Goal: Information Seeking & Learning: Learn about a topic

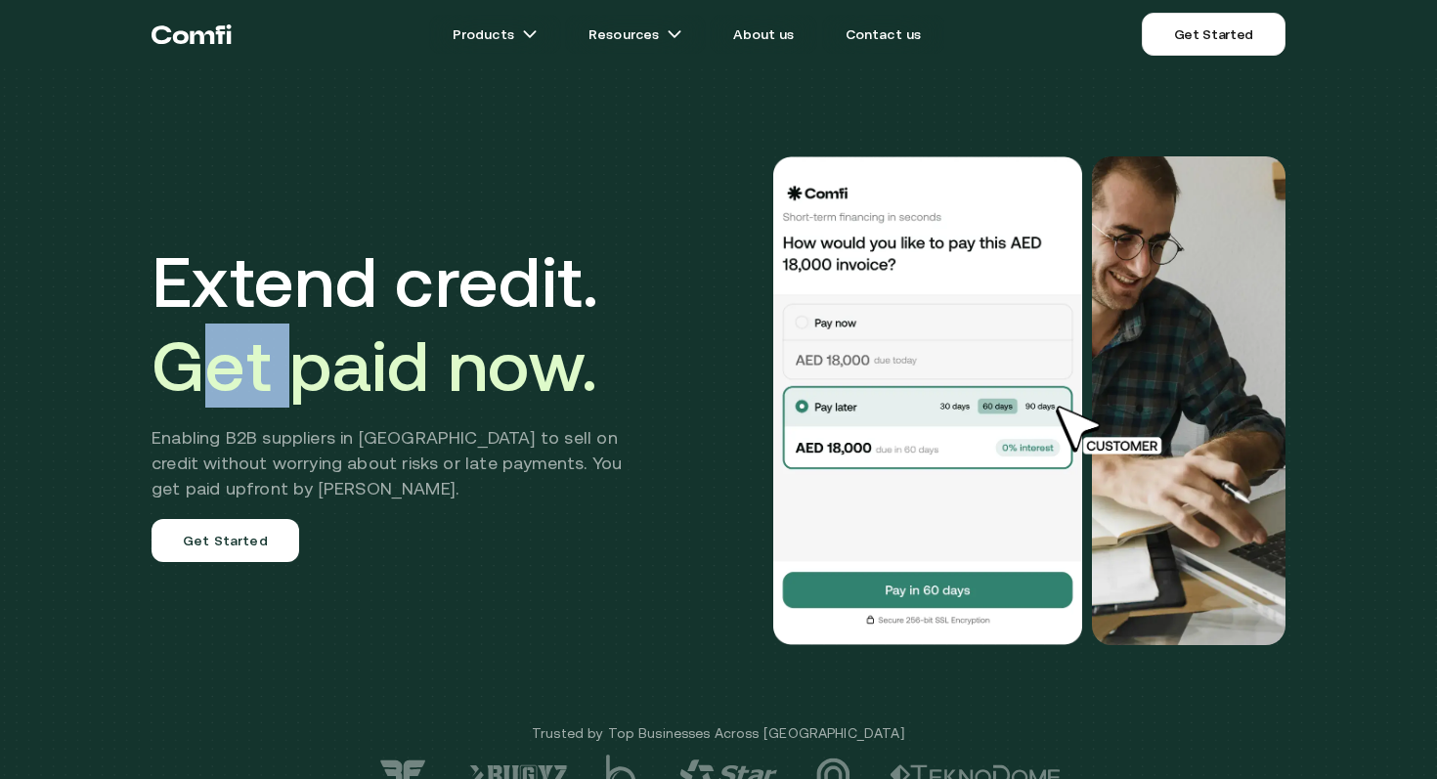
drag, startPoint x: 239, startPoint y: 378, endPoint x: 295, endPoint y: 386, distance: 57.2
click at [294, 382] on span "Get paid now." at bounding box center [375, 366] width 446 height 80
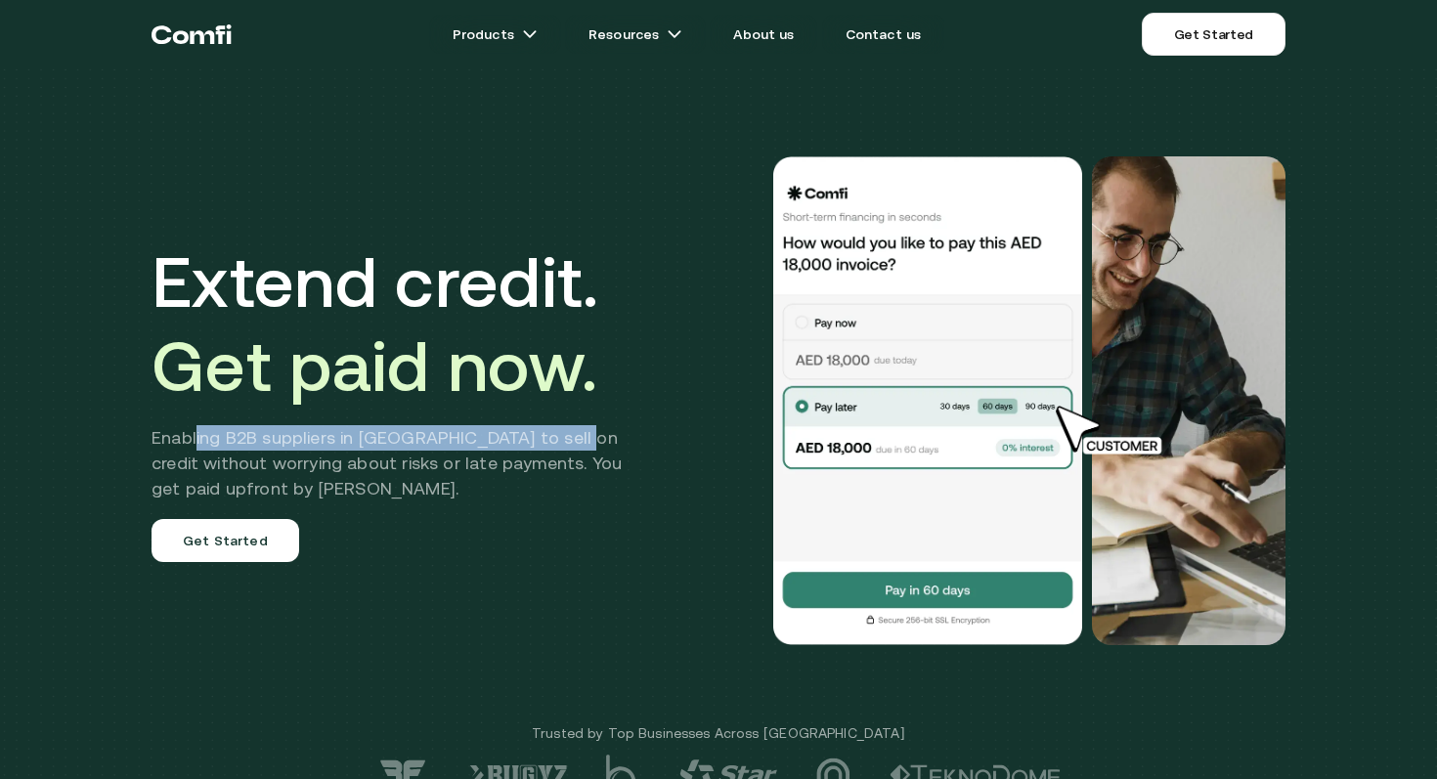
drag, startPoint x: 199, startPoint y: 437, endPoint x: 559, endPoint y: 440, distance: 359.8
click at [559, 440] on h2 "Enabling B2B suppliers in [GEOGRAPHIC_DATA] to sell on credit without worrying …" at bounding box center [402, 463] width 500 height 76
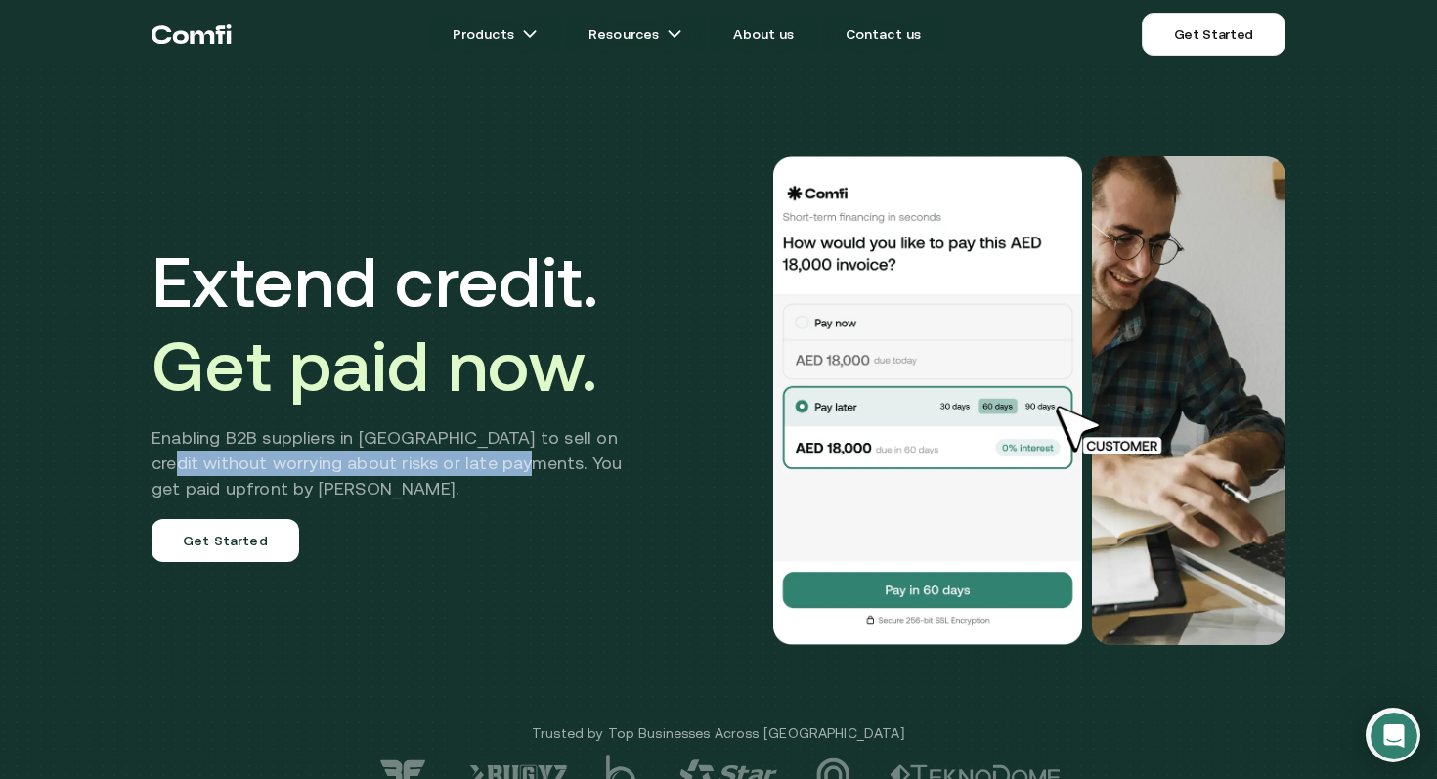
drag, startPoint x: 170, startPoint y: 467, endPoint x: 527, endPoint y: 463, distance: 356.9
click at [522, 463] on h2 "Enabling B2B suppliers in [GEOGRAPHIC_DATA] to sell on credit without worrying …" at bounding box center [402, 463] width 500 height 76
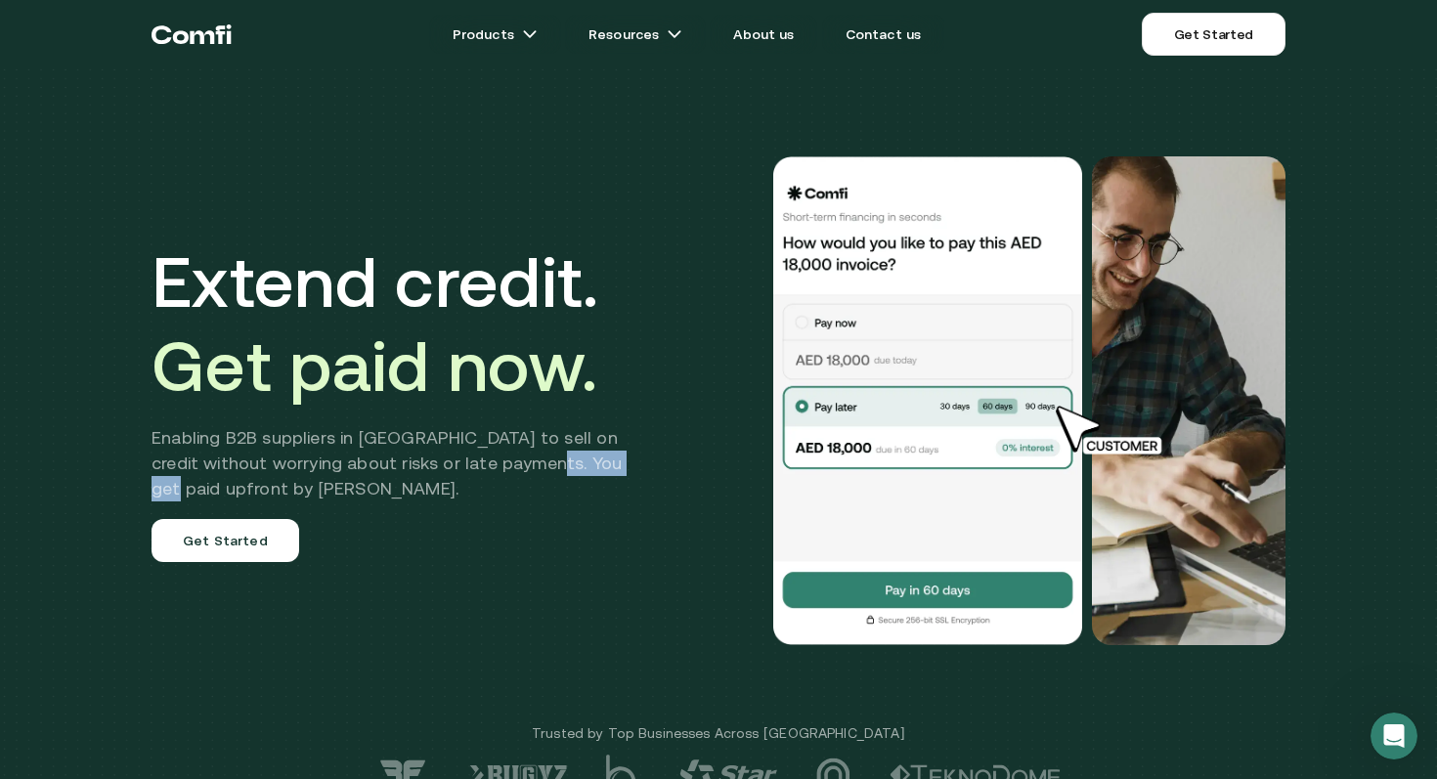
drag, startPoint x: 626, startPoint y: 465, endPoint x: 526, endPoint y: 467, distance: 99.8
click at [530, 467] on h2 "Enabling B2B suppliers in [GEOGRAPHIC_DATA] to sell on credit without worrying …" at bounding box center [402, 463] width 500 height 76
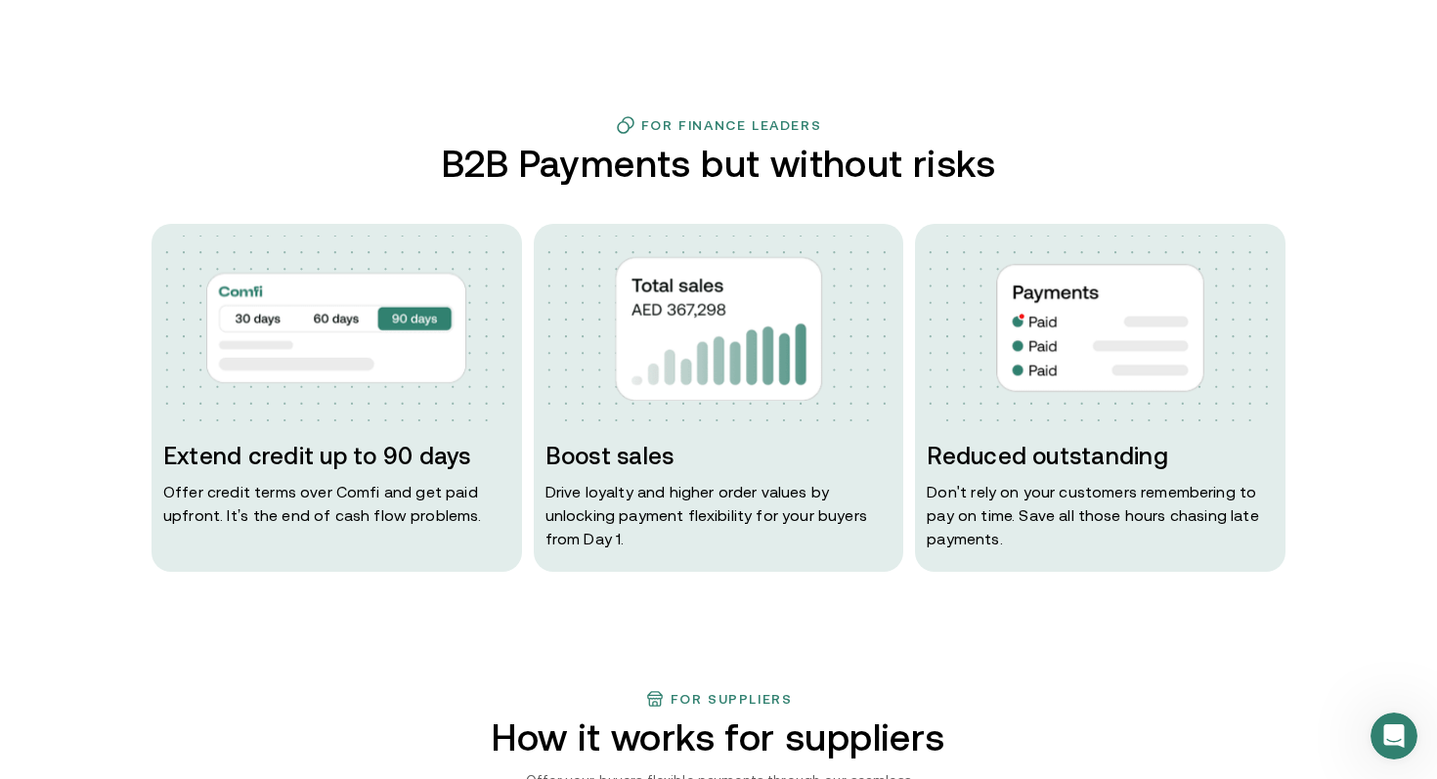
scroll to position [839, 0]
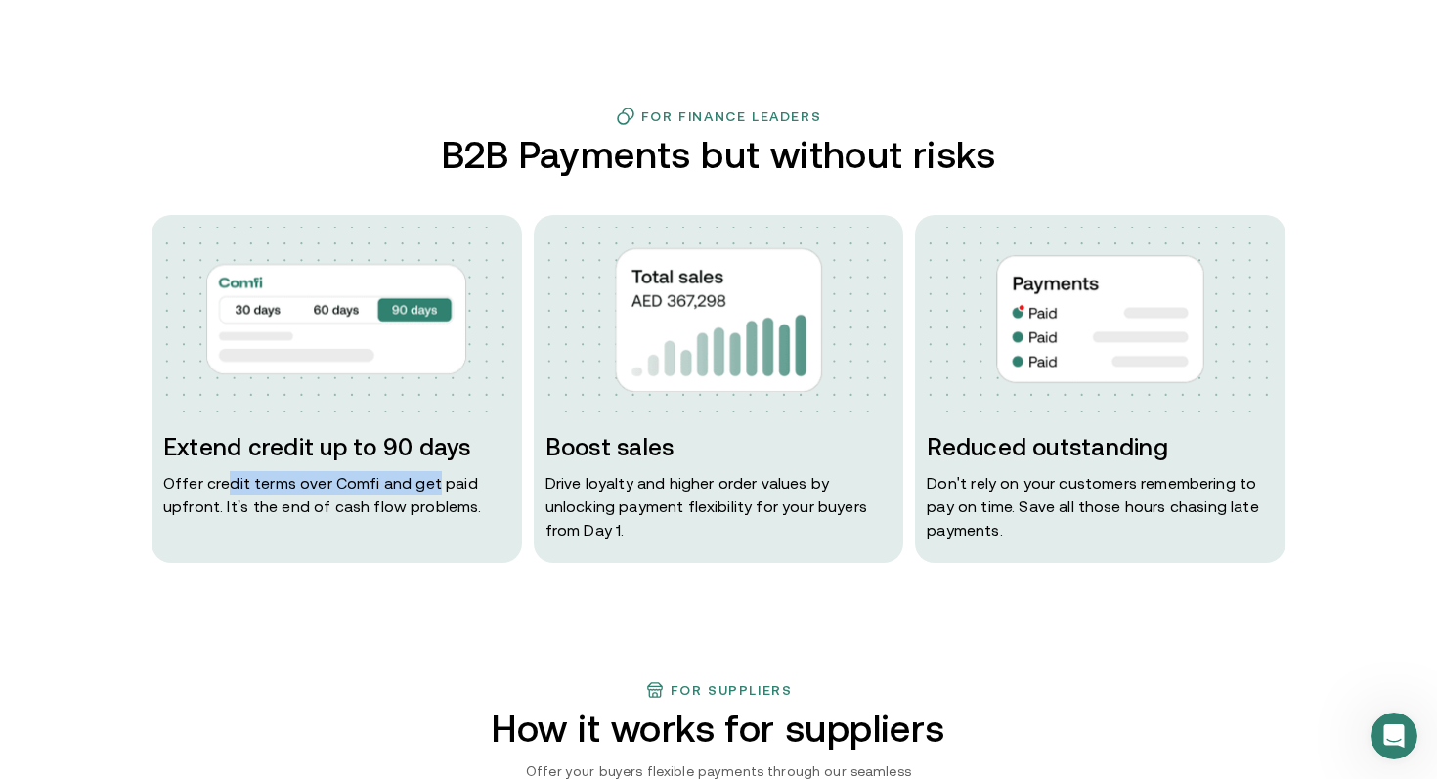
drag, startPoint x: 223, startPoint y: 480, endPoint x: 422, endPoint y: 485, distance: 199.5
click at [429, 484] on p "Offer credit terms over Comfi and get paid upfront. It’s the end of cash flow p…" at bounding box center [336, 494] width 347 height 47
drag, startPoint x: 183, startPoint y: 507, endPoint x: 418, endPoint y: 506, distance: 235.7
click at [418, 506] on p "Offer credit terms over Comfi and get paid upfront. It’s the end of cash flow p…" at bounding box center [336, 494] width 347 height 47
drag, startPoint x: 576, startPoint y: 454, endPoint x: 633, endPoint y: 457, distance: 56.8
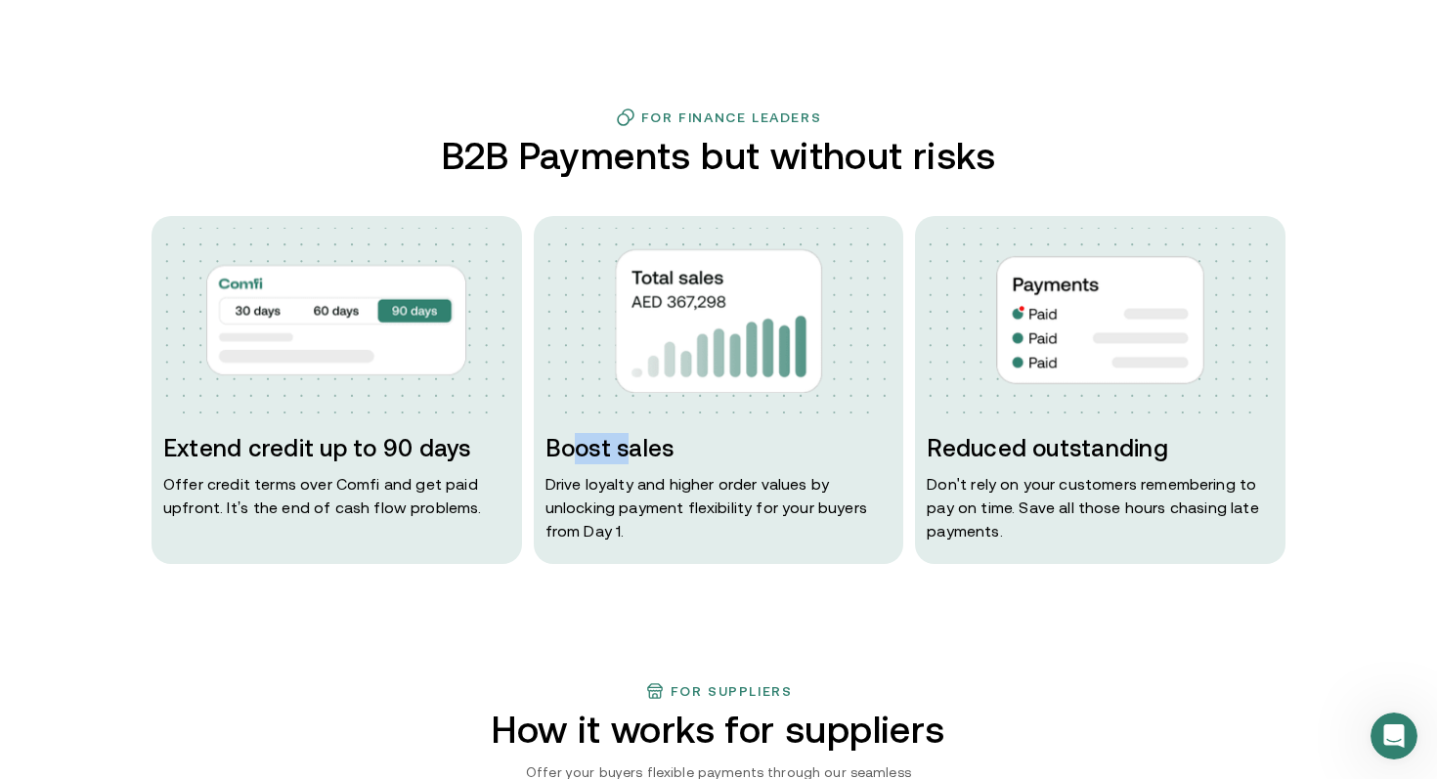
click at [634, 456] on h3 "Boost sales" at bounding box center [719, 448] width 347 height 31
drag, startPoint x: 563, startPoint y: 453, endPoint x: 596, endPoint y: 455, distance: 33.3
click at [597, 454] on h3 "Boost sales" at bounding box center [719, 447] width 347 height 31
drag, startPoint x: 558, startPoint y: 482, endPoint x: 802, endPoint y: 486, distance: 243.5
click at [810, 482] on p "Drive loyalty and higher order values by unlocking payment flexibility for your…" at bounding box center [719, 506] width 347 height 70
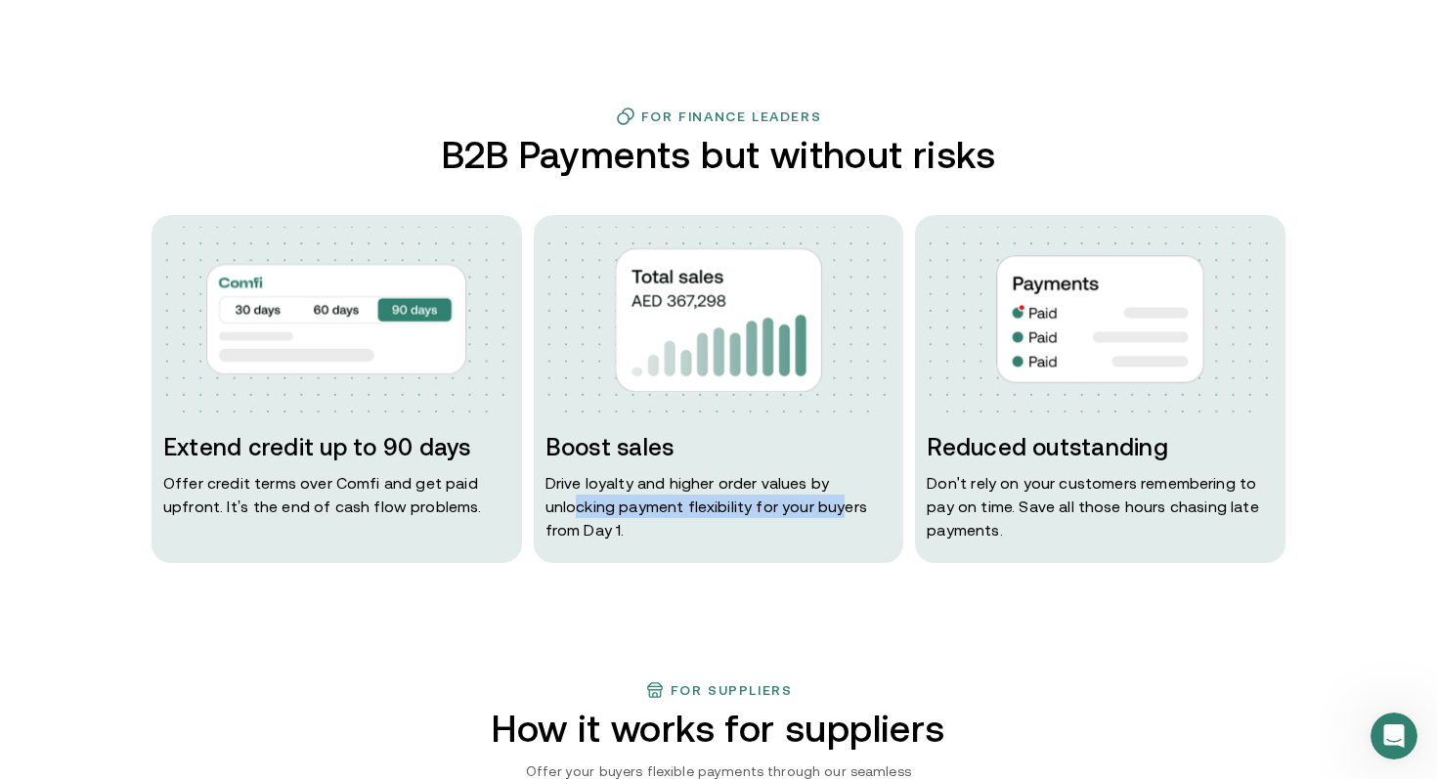
drag, startPoint x: 609, startPoint y: 507, endPoint x: 822, endPoint y: 507, distance: 213.2
click at [830, 500] on p "Drive loyalty and higher order values by unlocking payment flexibility for your…" at bounding box center [719, 506] width 347 height 70
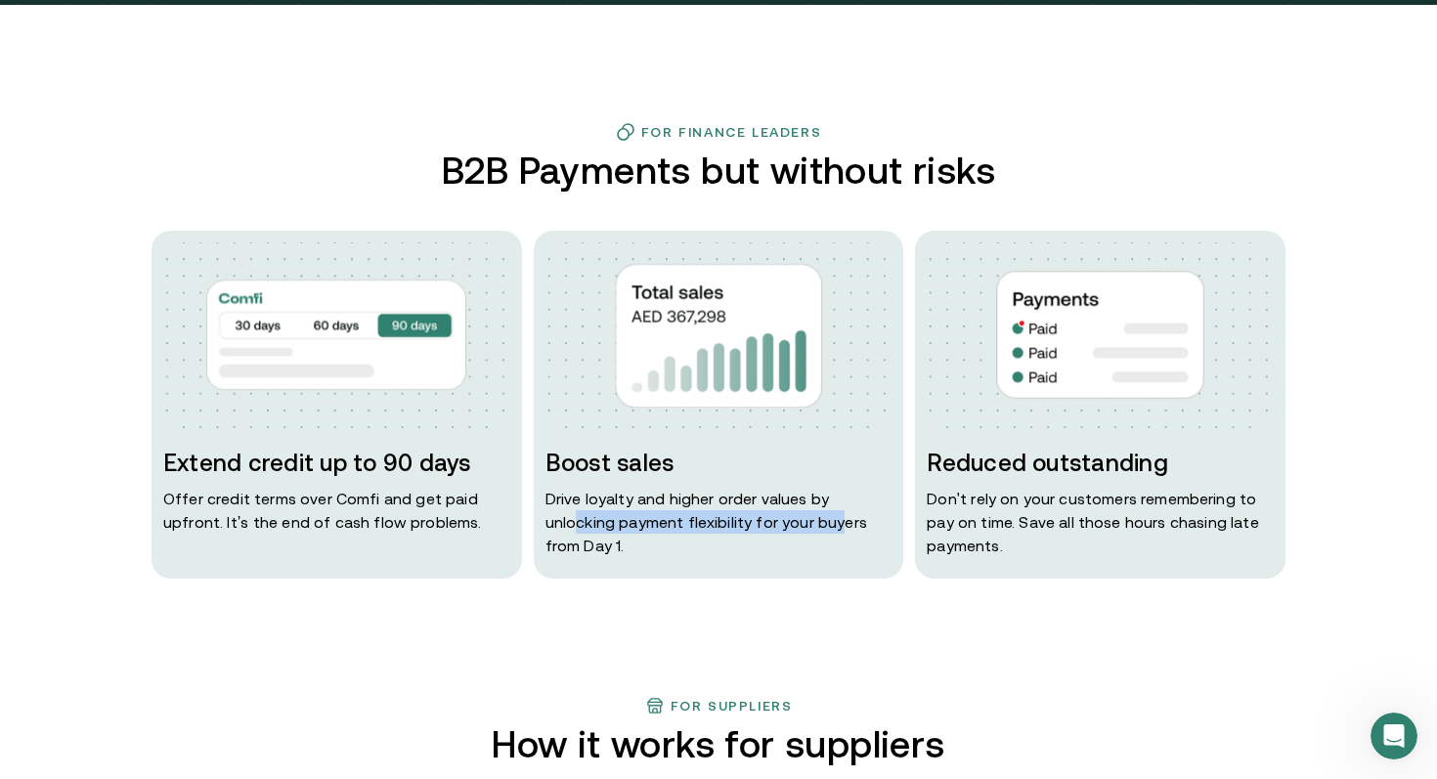
scroll to position [821, 0]
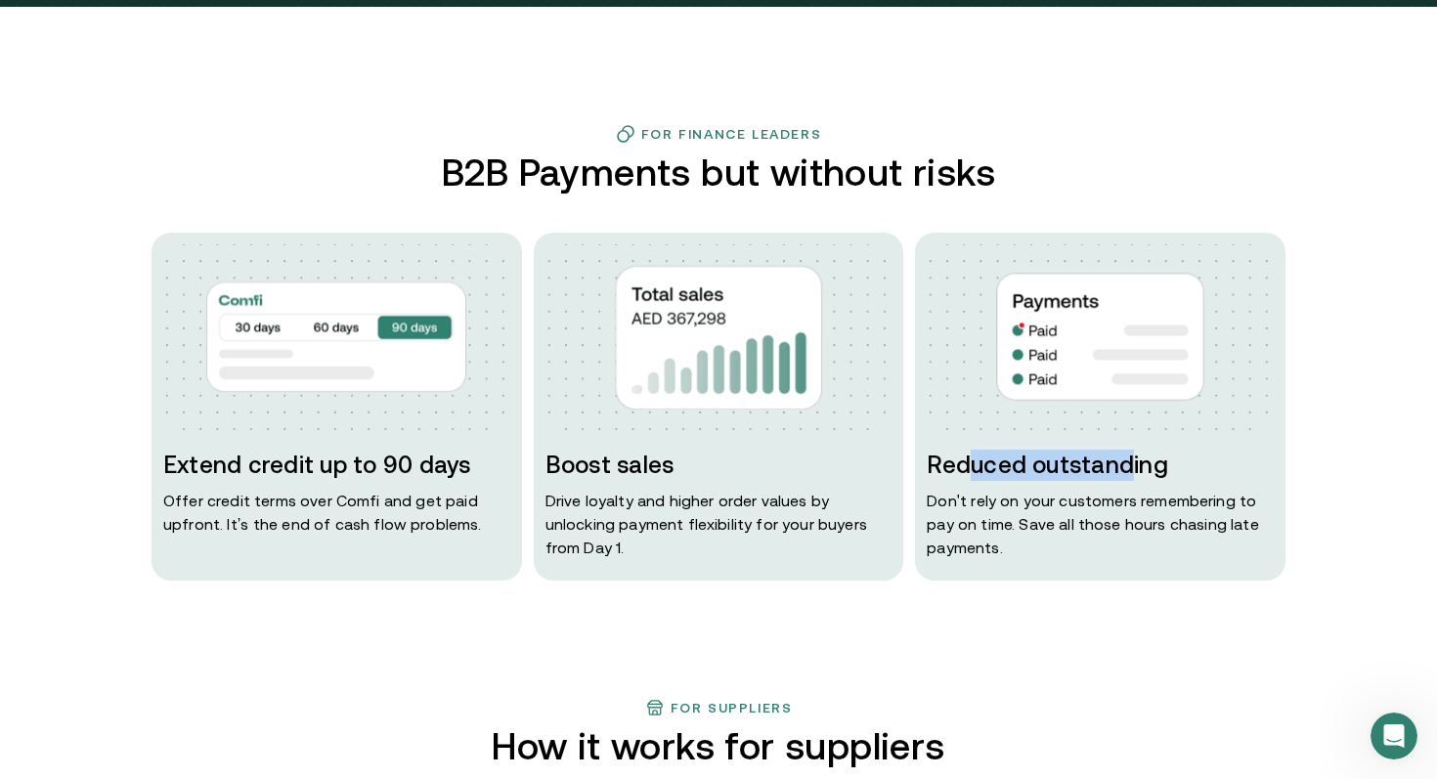
drag, startPoint x: 987, startPoint y: 467, endPoint x: 1124, endPoint y: 465, distance: 137.9
click at [1126, 463] on h3 "Reduced outstanding" at bounding box center [1100, 465] width 347 height 31
drag, startPoint x: 989, startPoint y: 498, endPoint x: 1070, endPoint y: 507, distance: 81.6
click at [1065, 499] on p "Don ' t rely on your customers remembering to pay on time. Save all those hours…" at bounding box center [1100, 524] width 347 height 70
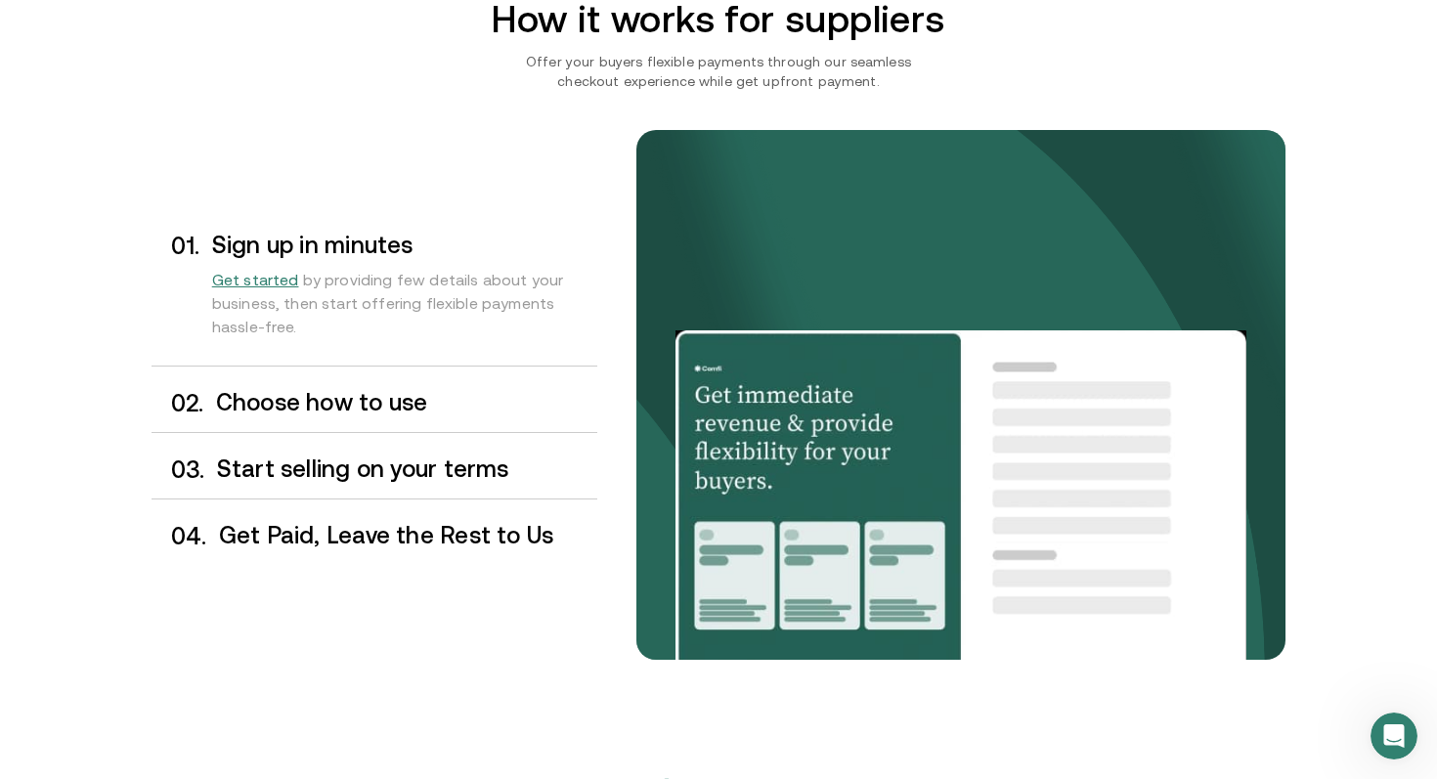
scroll to position [1552, 0]
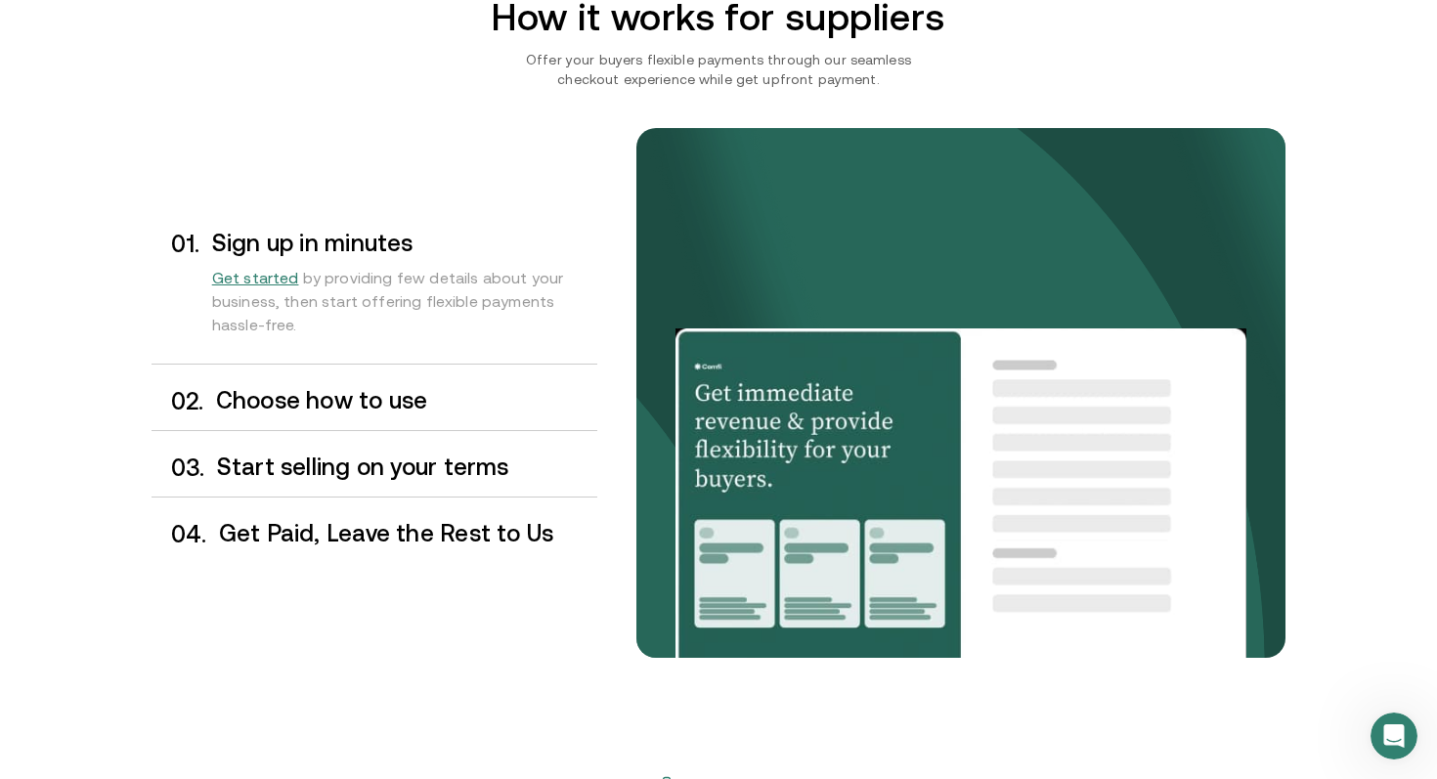
click at [247, 275] on span "Get started" at bounding box center [255, 278] width 87 height 18
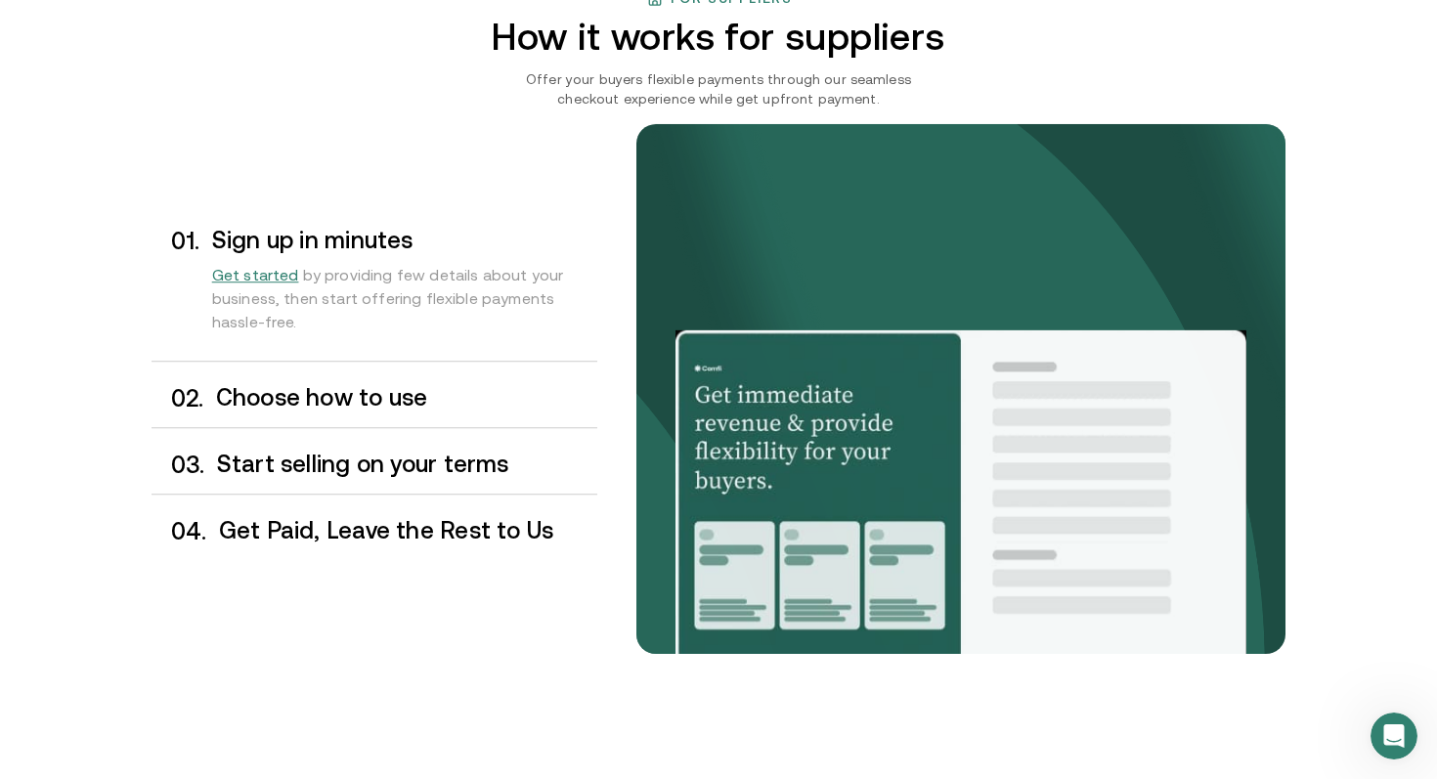
scroll to position [1552, 0]
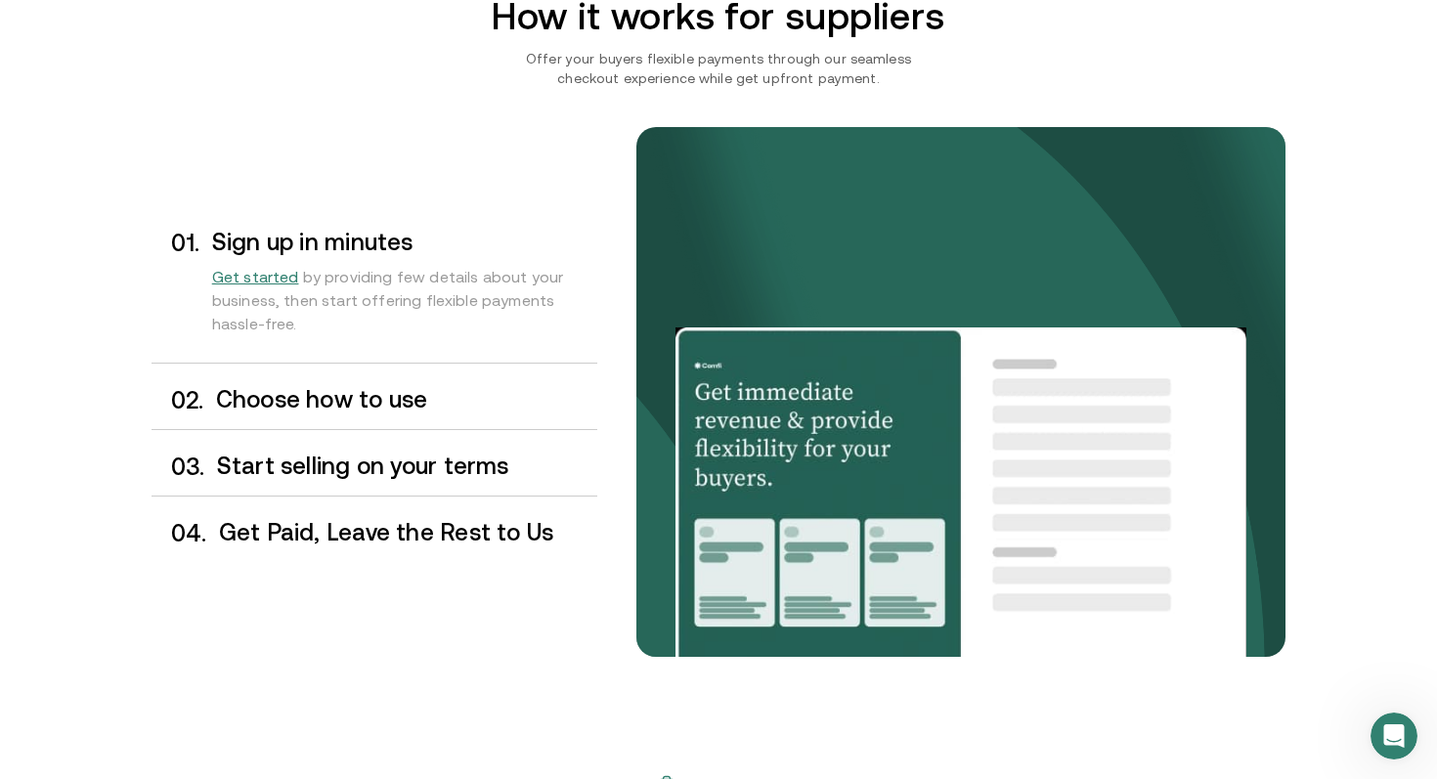
click at [263, 405] on h3 "Choose how to use" at bounding box center [406, 399] width 381 height 25
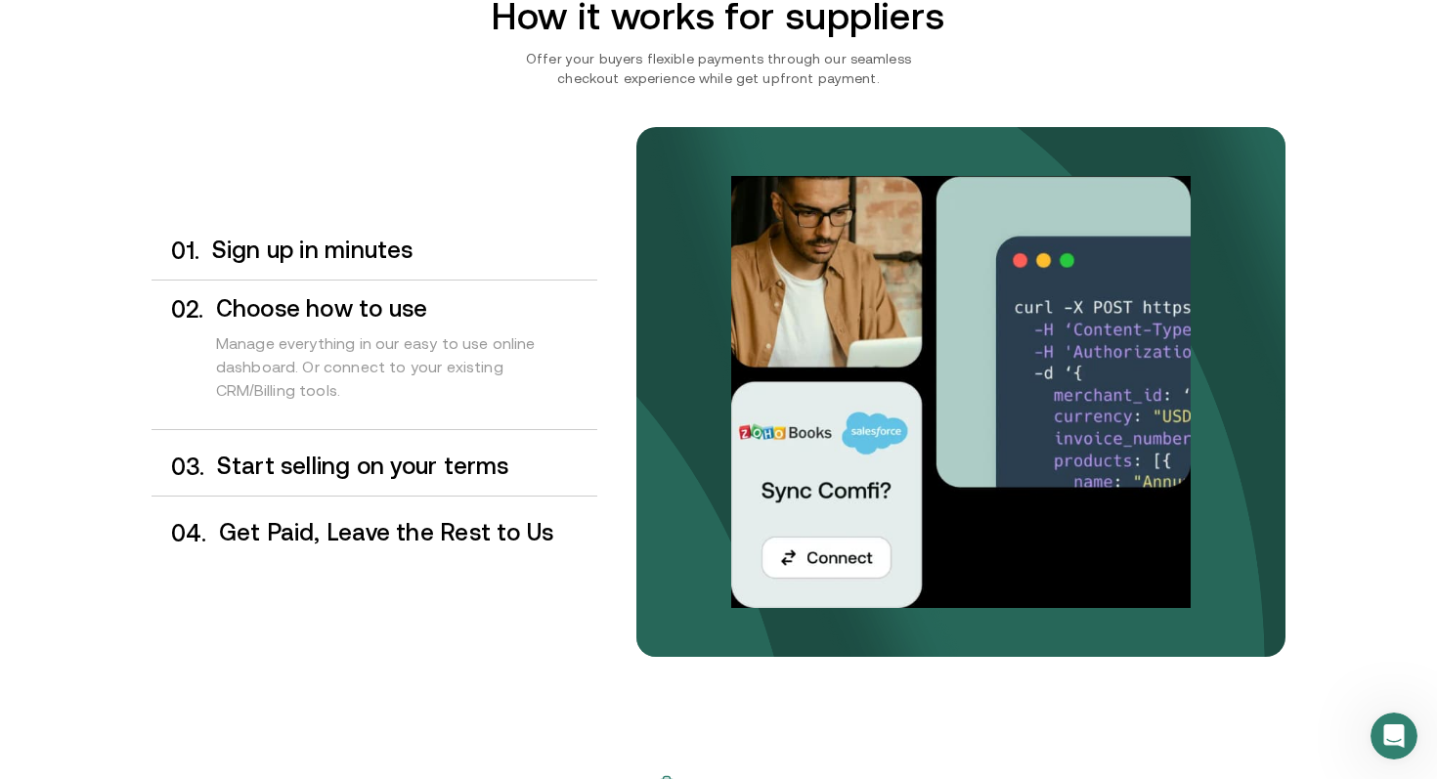
click at [280, 475] on h3 "Start selling on your terms" at bounding box center [407, 466] width 380 height 25
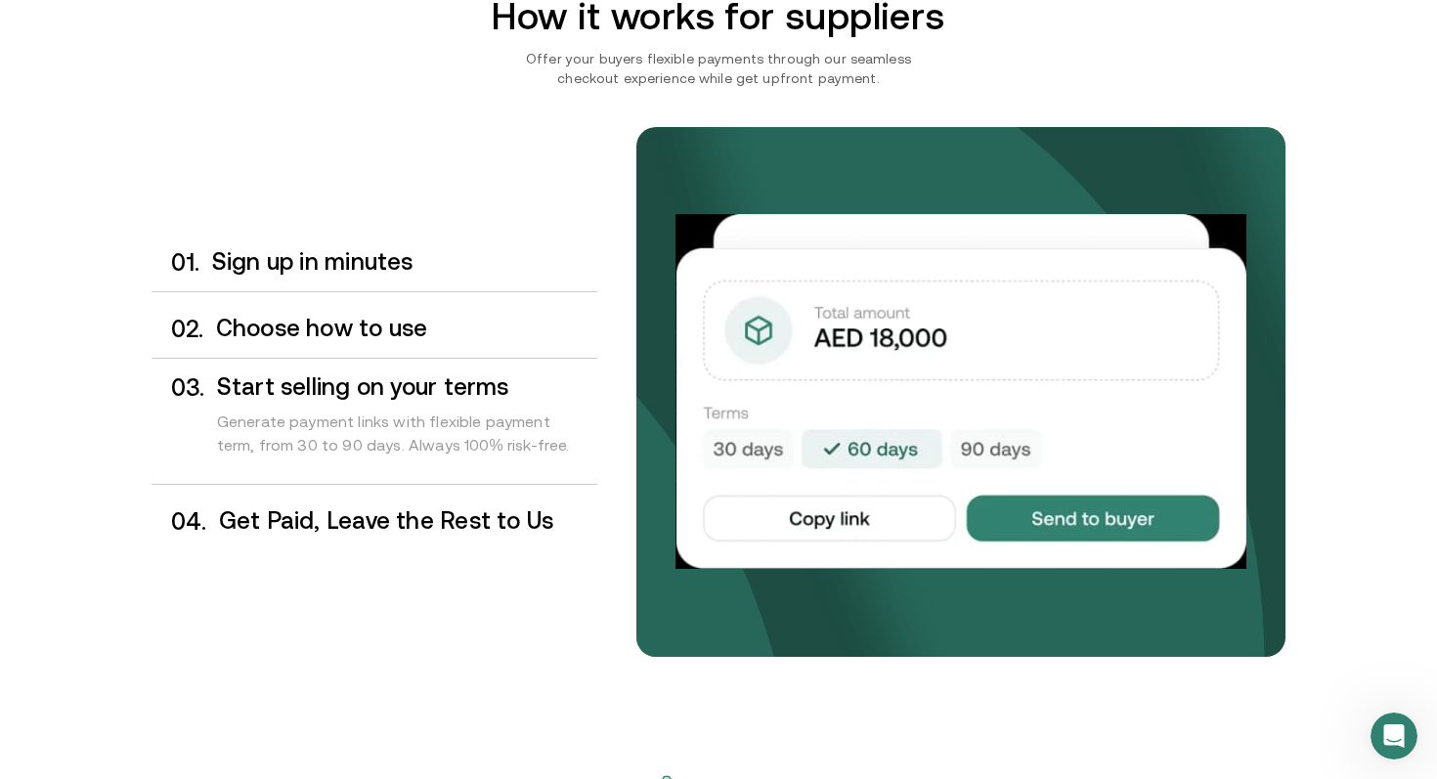
click at [286, 527] on h3 "Get Paid, Leave the Rest to Us" at bounding box center [408, 520] width 378 height 25
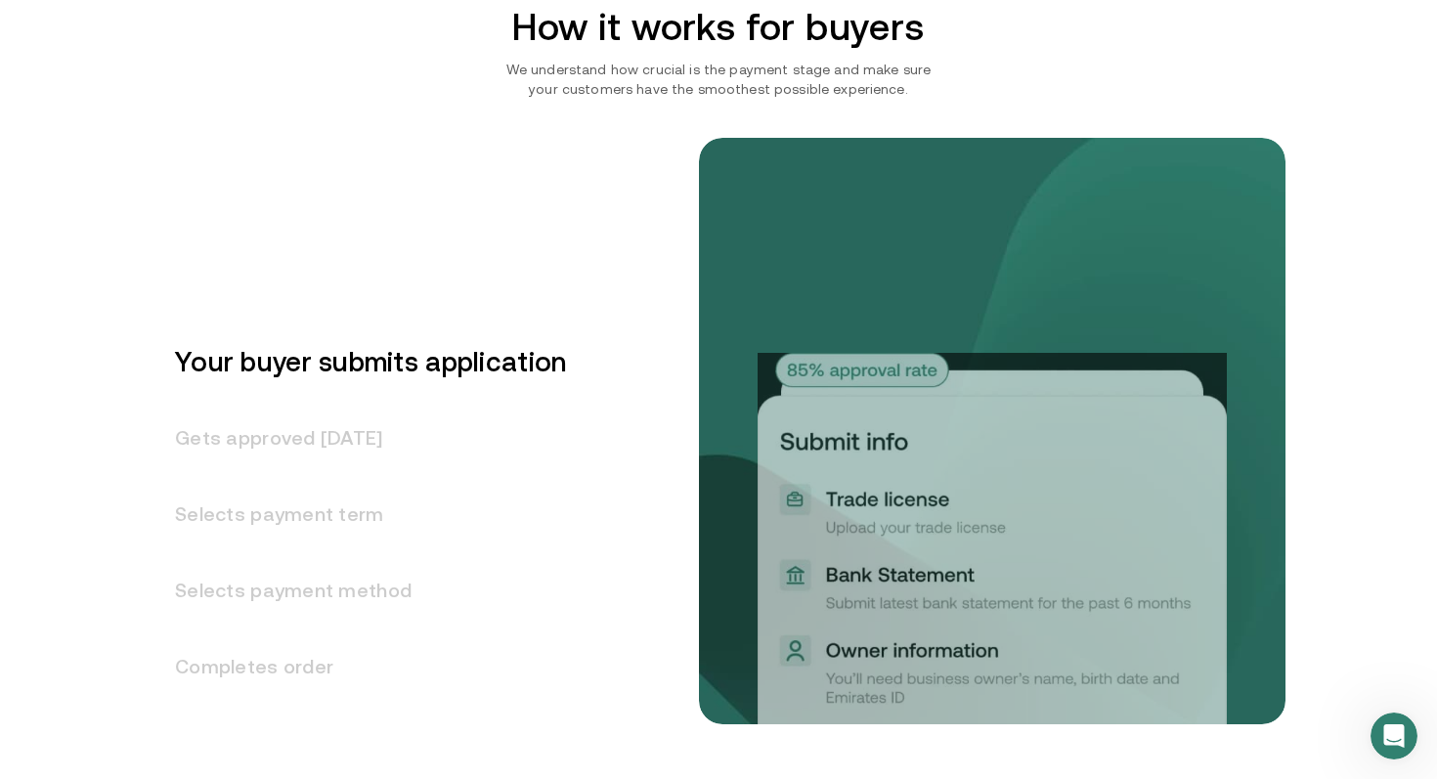
scroll to position [2346, 0]
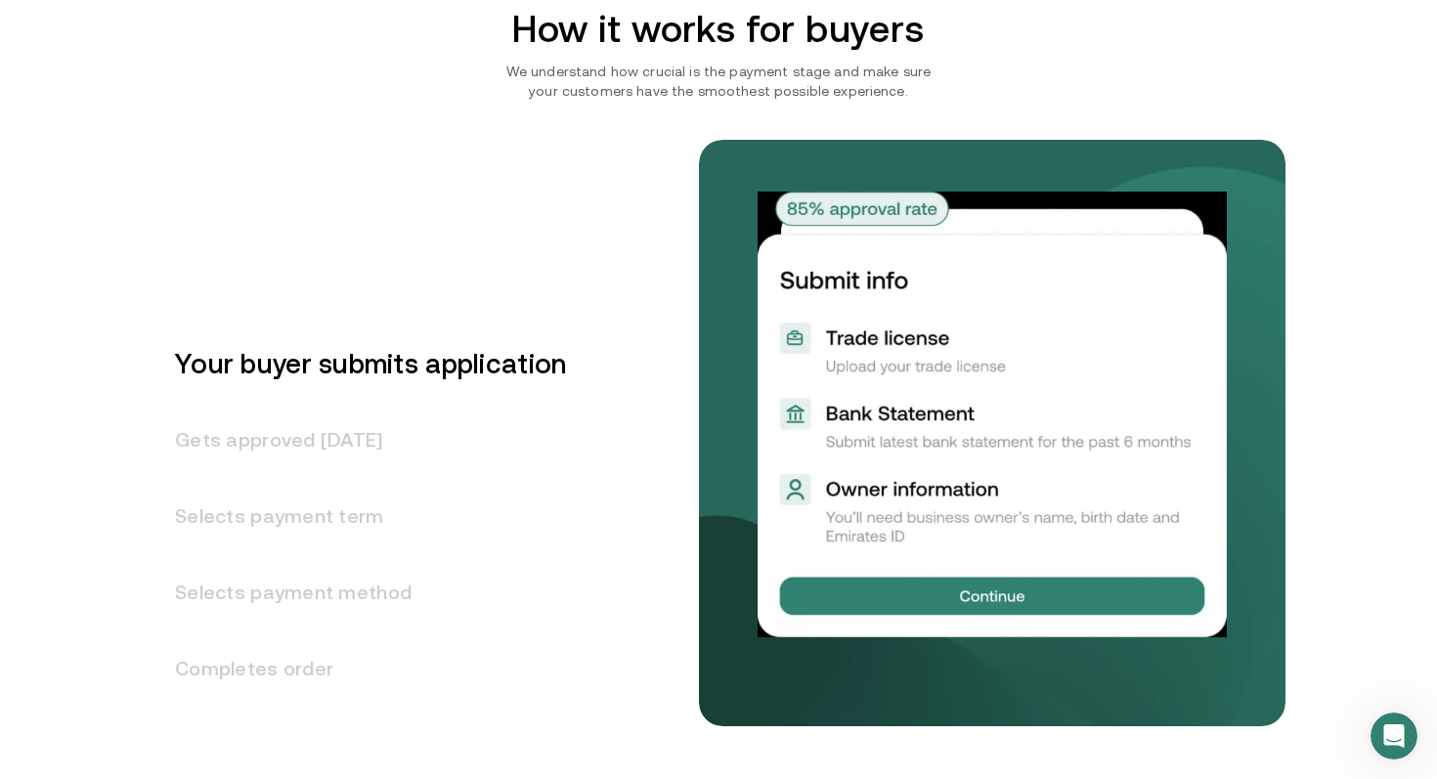
click at [260, 448] on h3 "Gets approved [DATE]" at bounding box center [359, 440] width 415 height 76
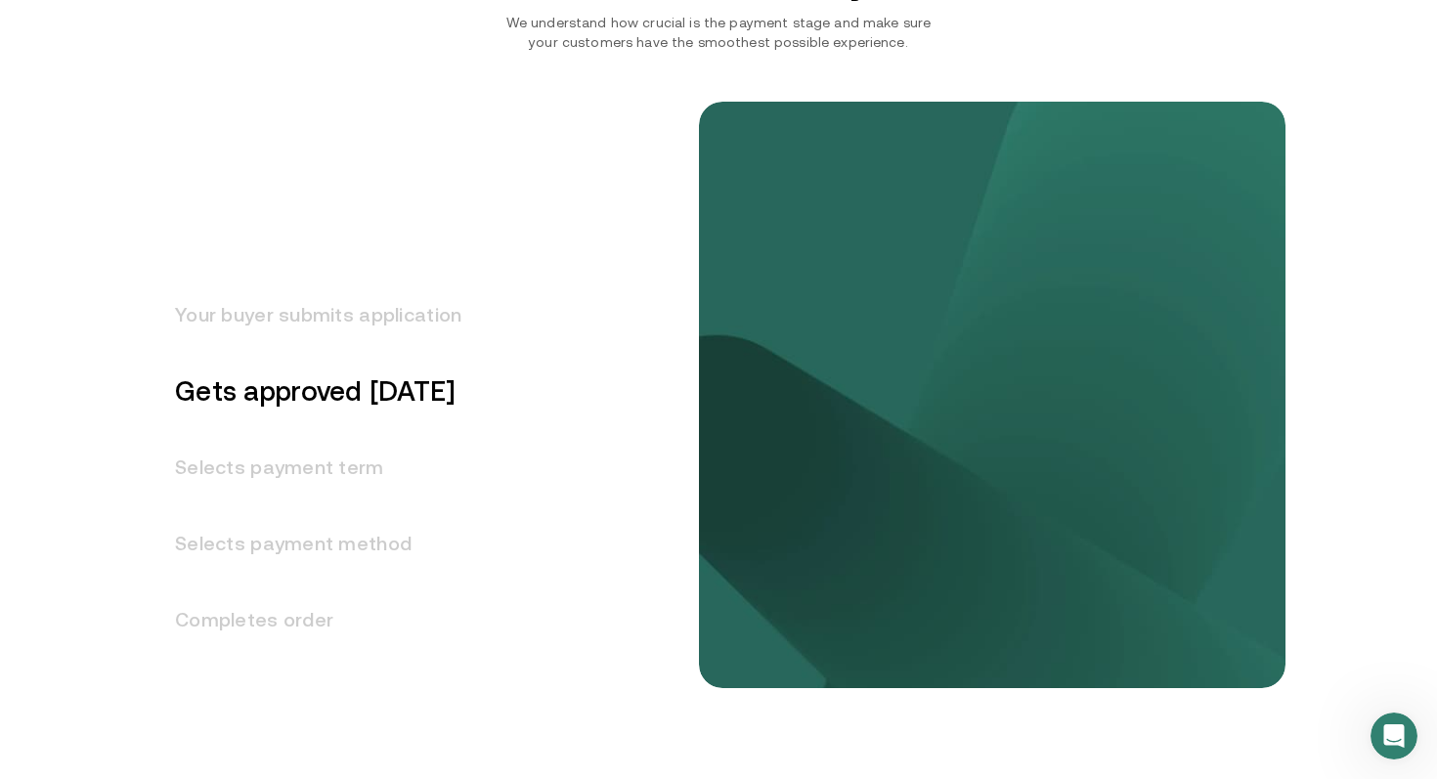
scroll to position [2398, 0]
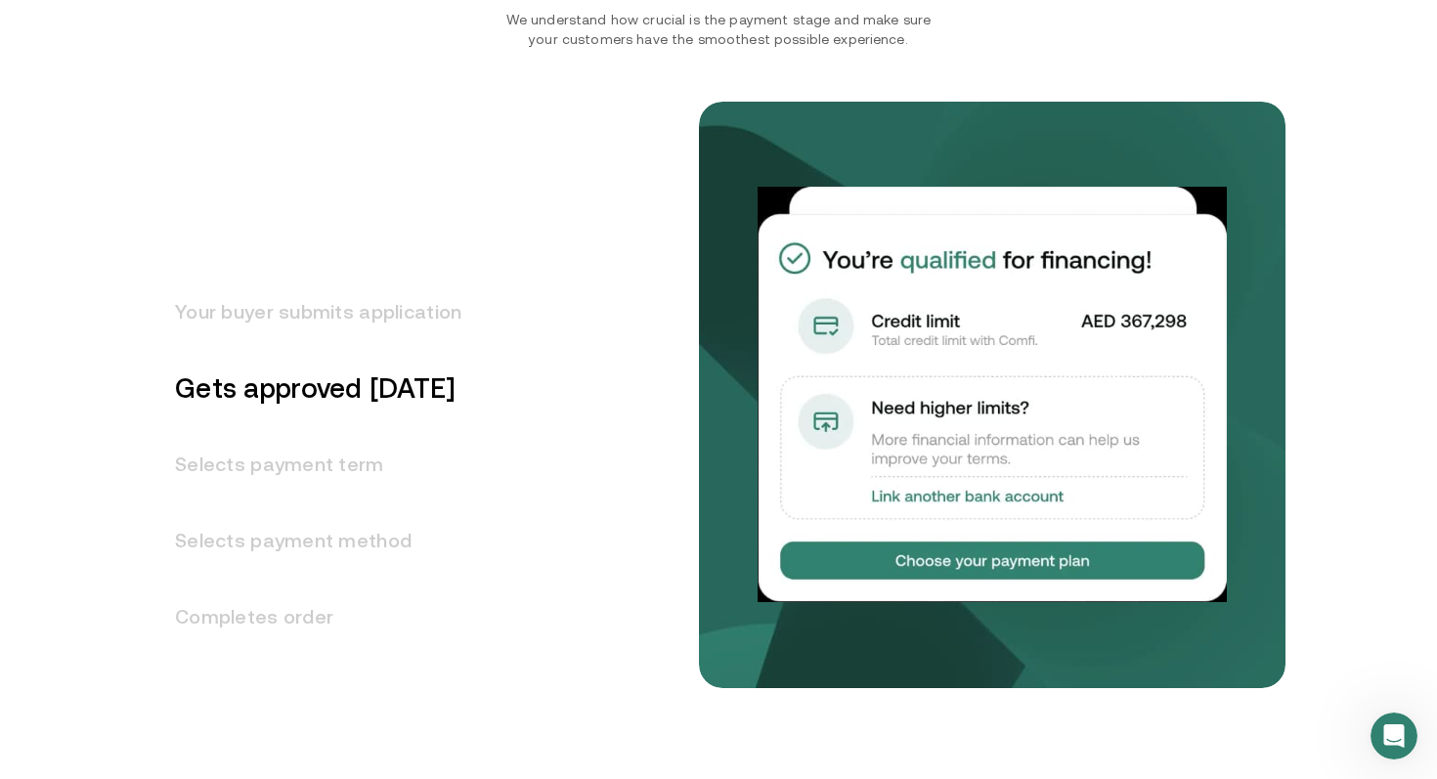
click at [252, 474] on h3 "Selects payment term" at bounding box center [307, 464] width 310 height 76
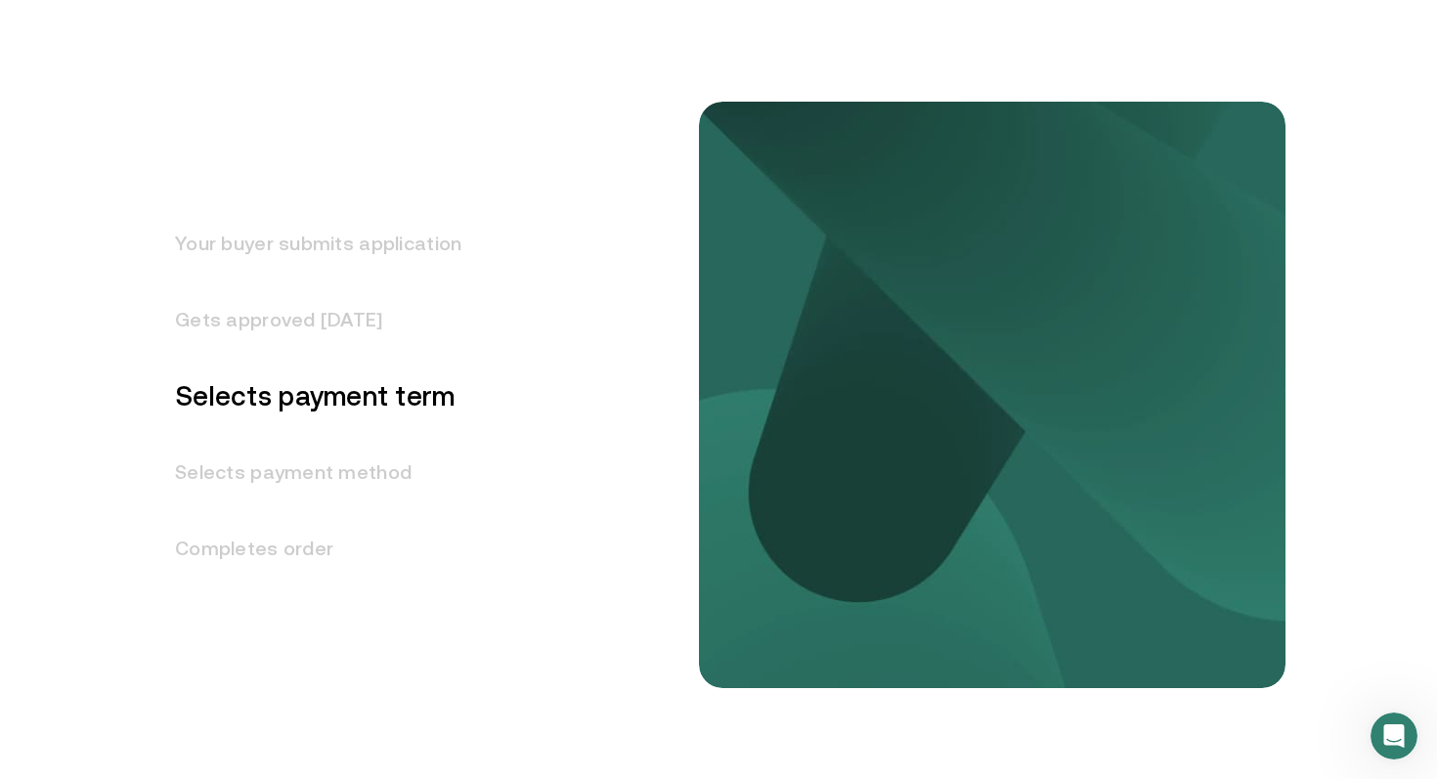
scroll to position [2474, 0]
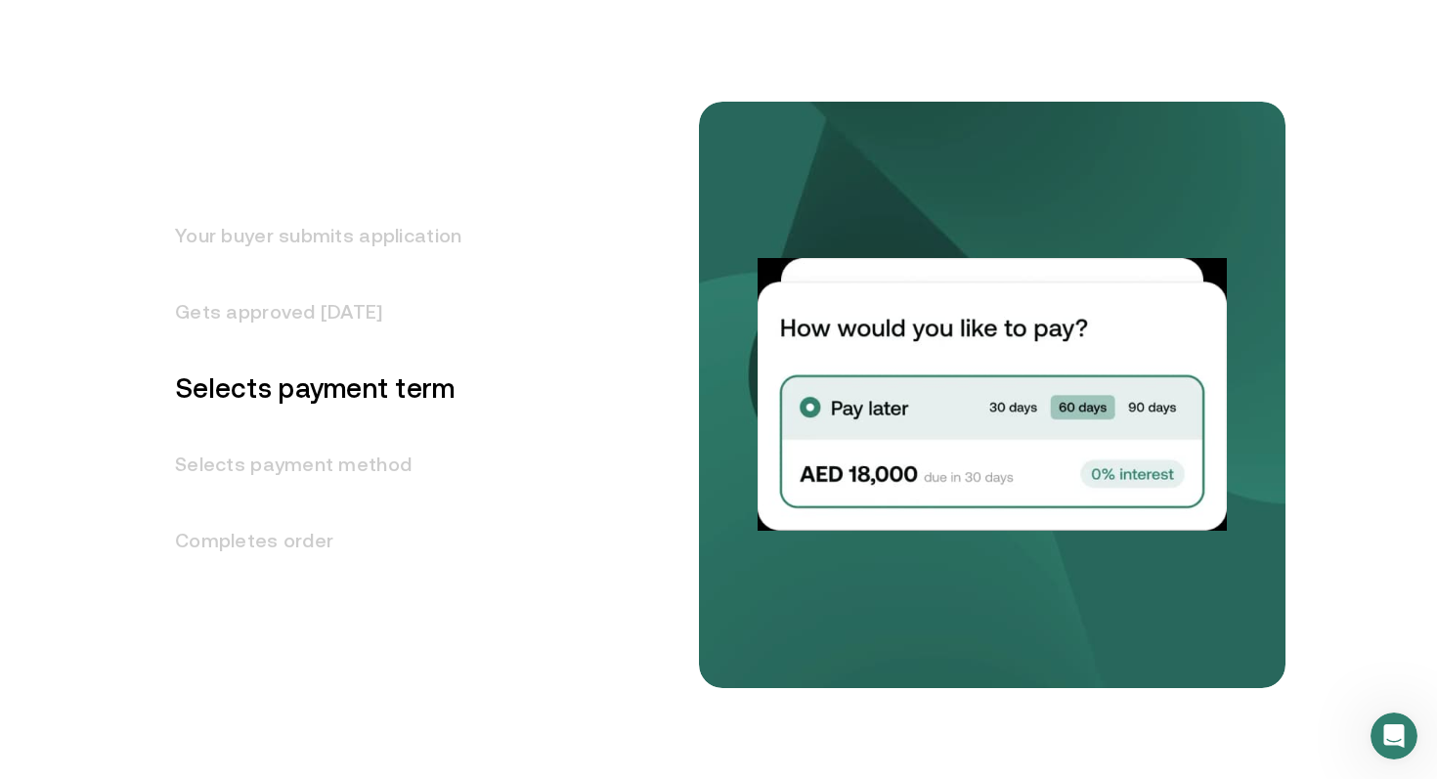
click at [274, 468] on h3 "Selects payment method" at bounding box center [307, 464] width 310 height 76
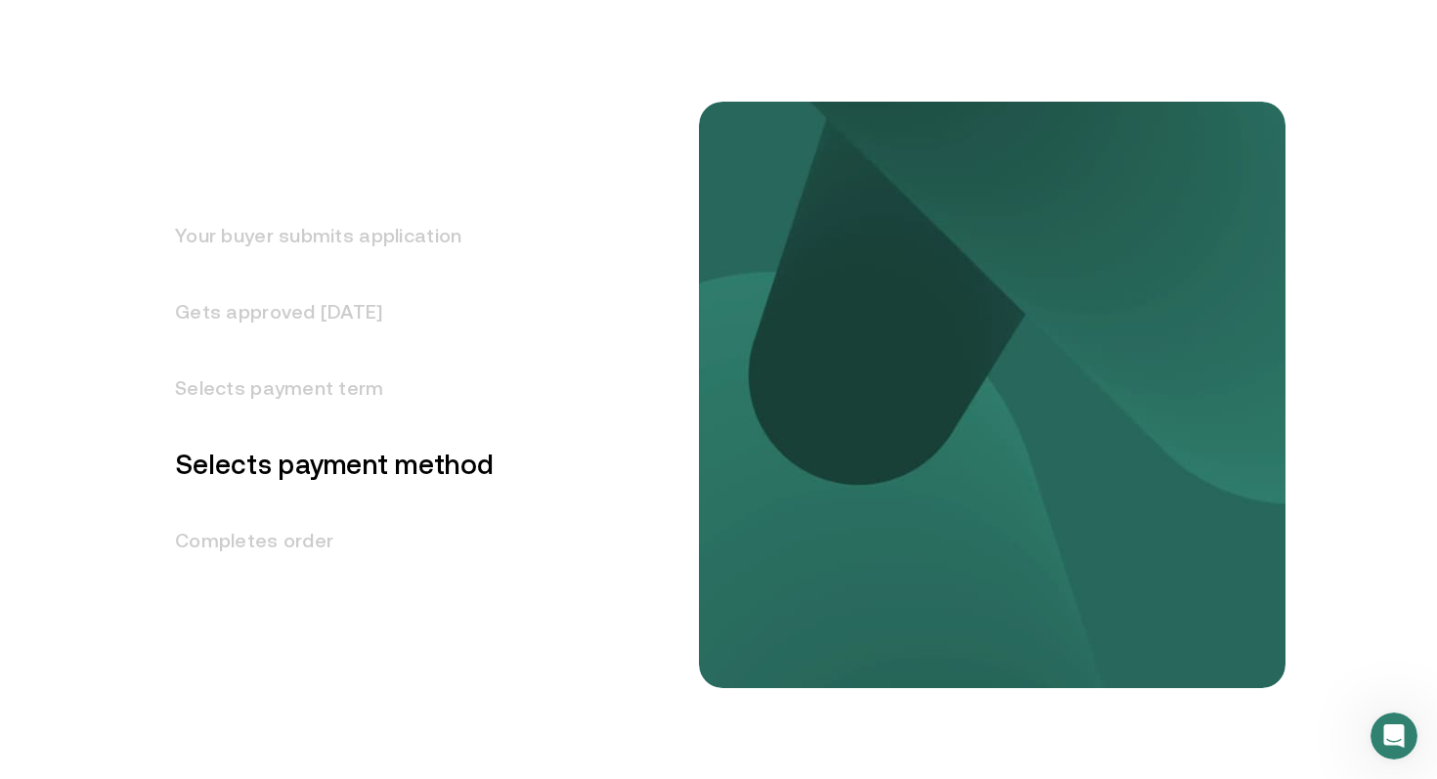
scroll to position [2550, 0]
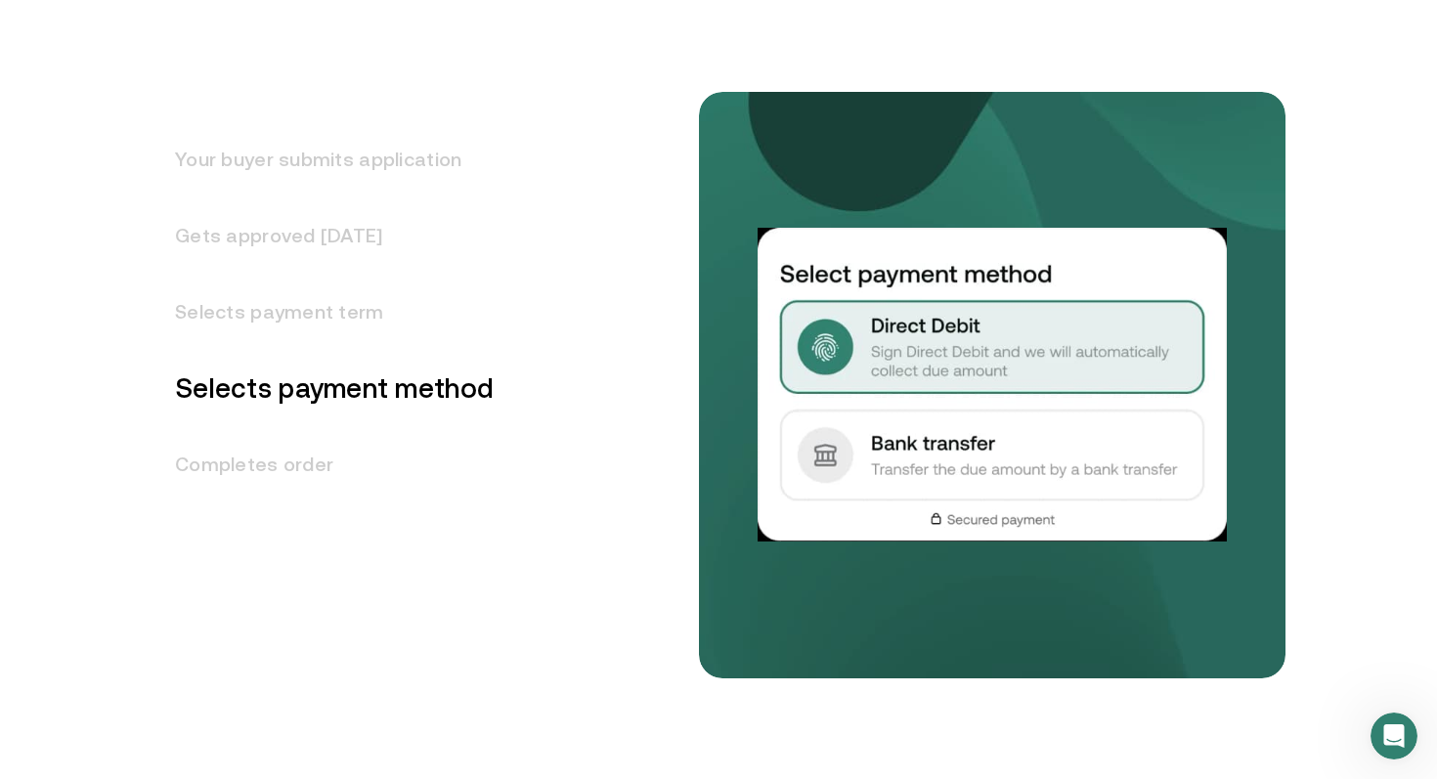
click at [212, 460] on h3 "Completes order" at bounding box center [323, 464] width 342 height 76
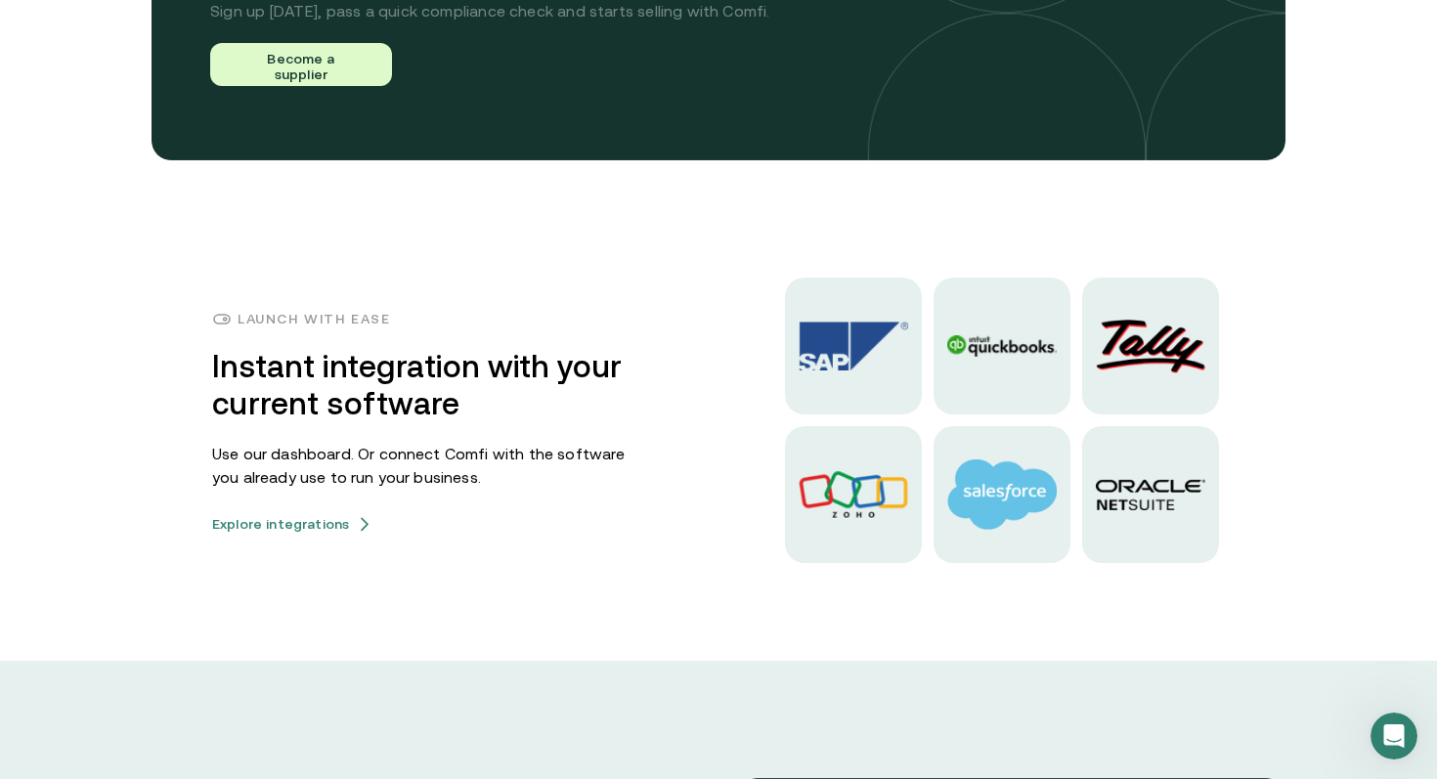
scroll to position [4769, 0]
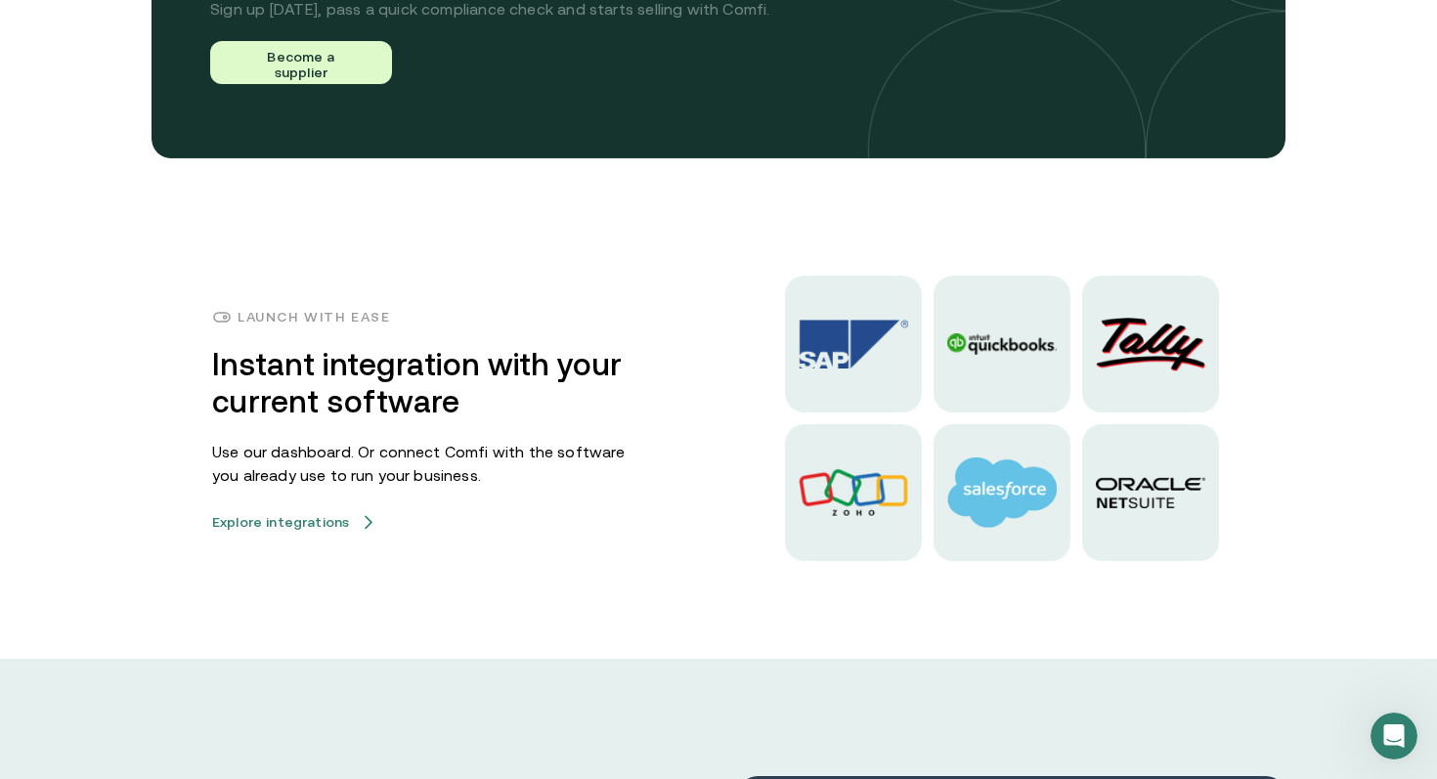
click at [290, 530] on button "Explore integrations" at bounding box center [292, 522] width 160 height 16
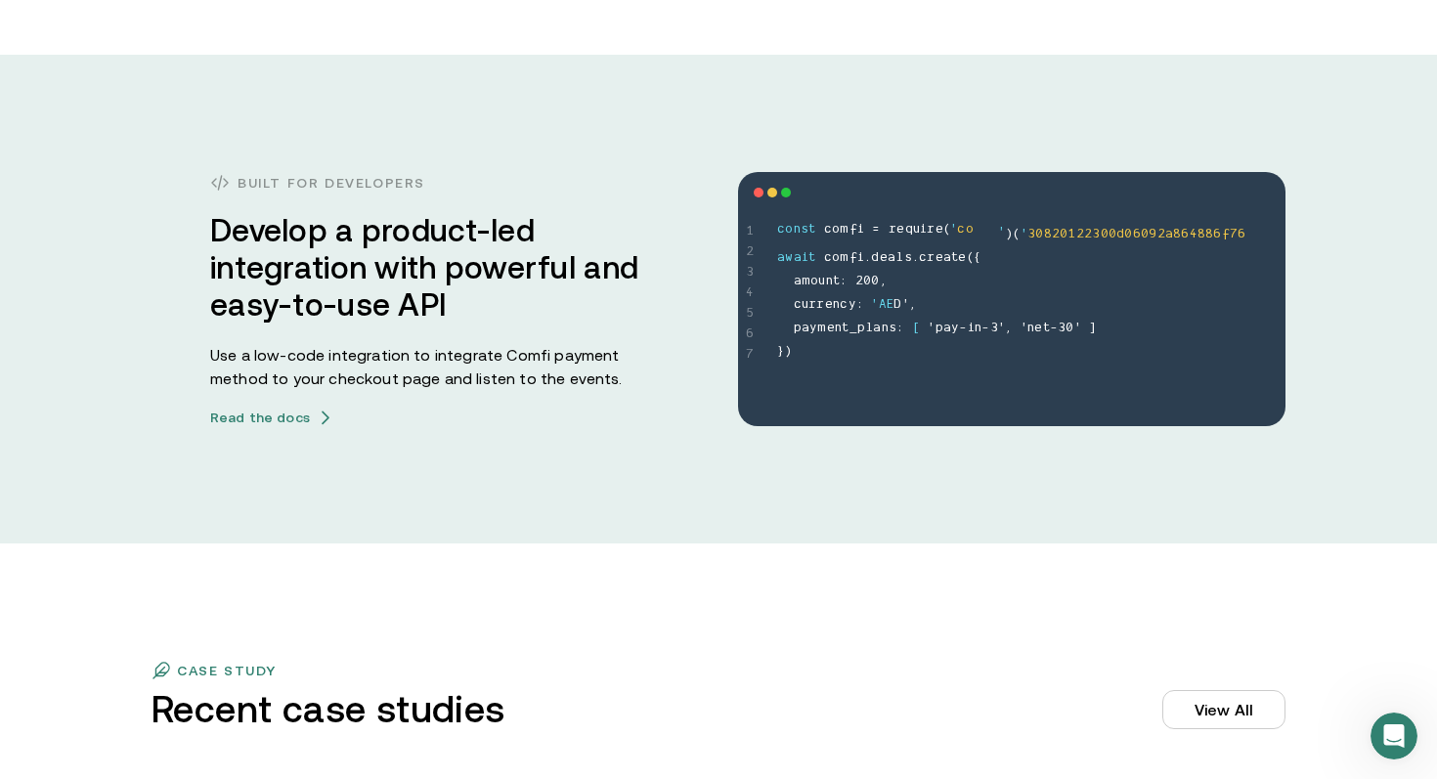
scroll to position [5374, 0]
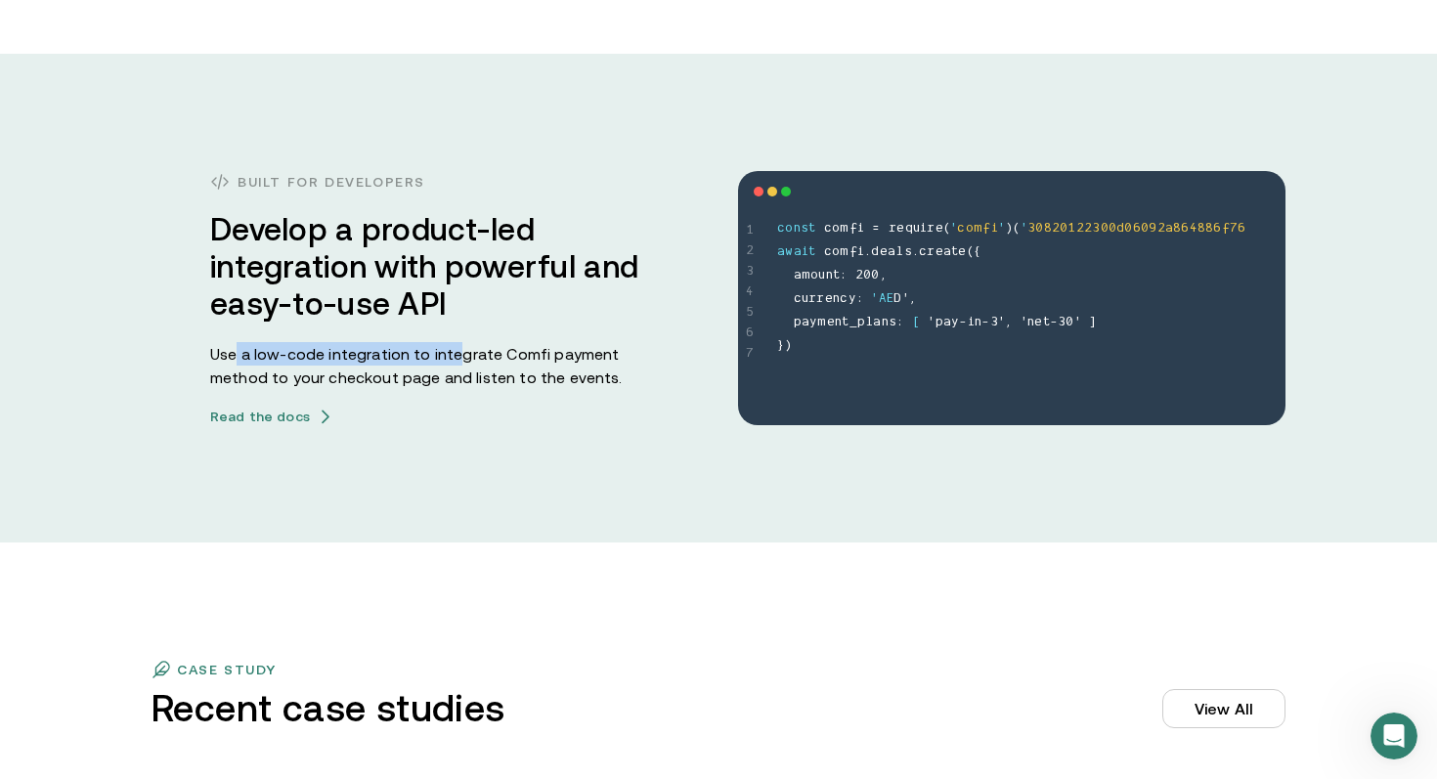
drag, startPoint x: 239, startPoint y: 361, endPoint x: 454, endPoint y: 375, distance: 215.6
click at [458, 360] on p "Use a low-code integration to integrate Comfi payment method to your checkout p…" at bounding box center [425, 365] width 430 height 47
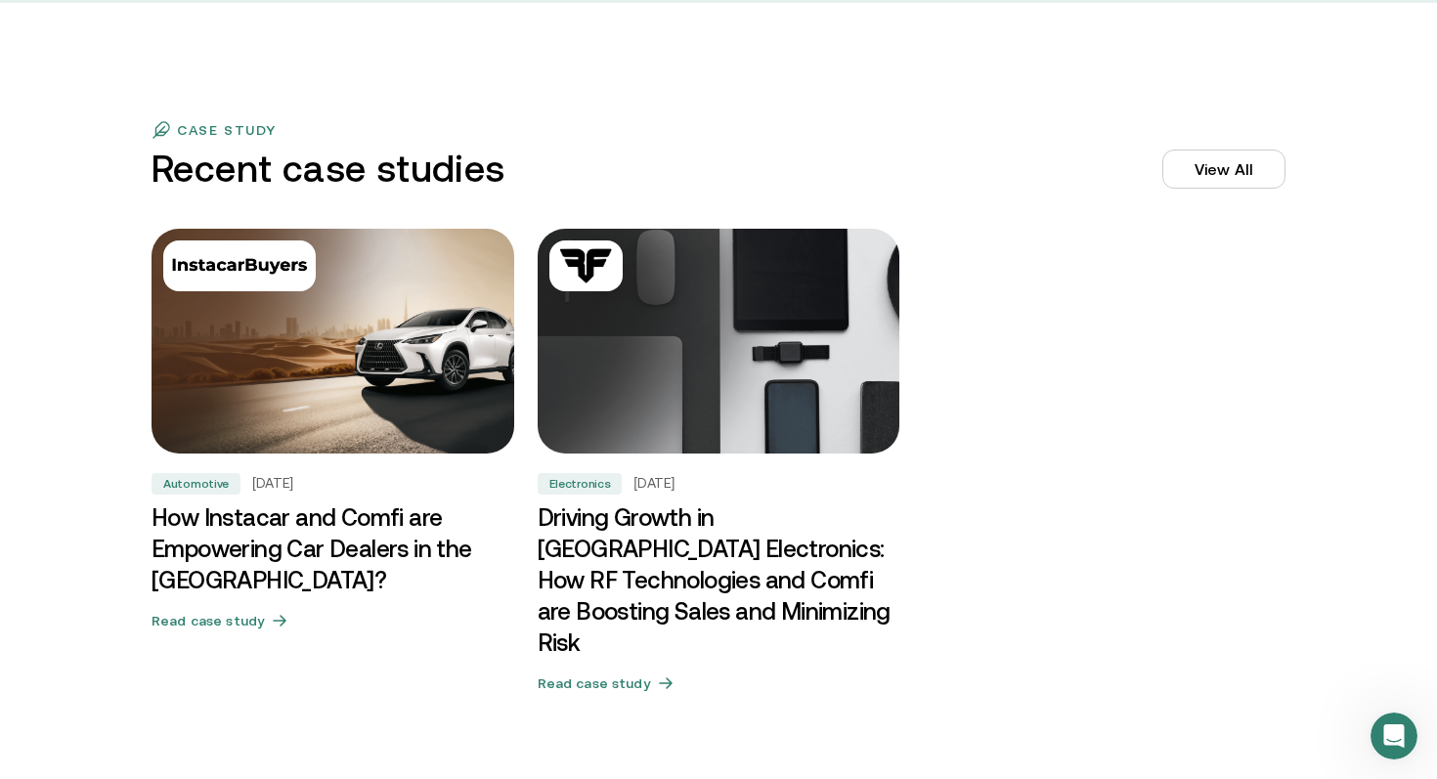
scroll to position [5916, 0]
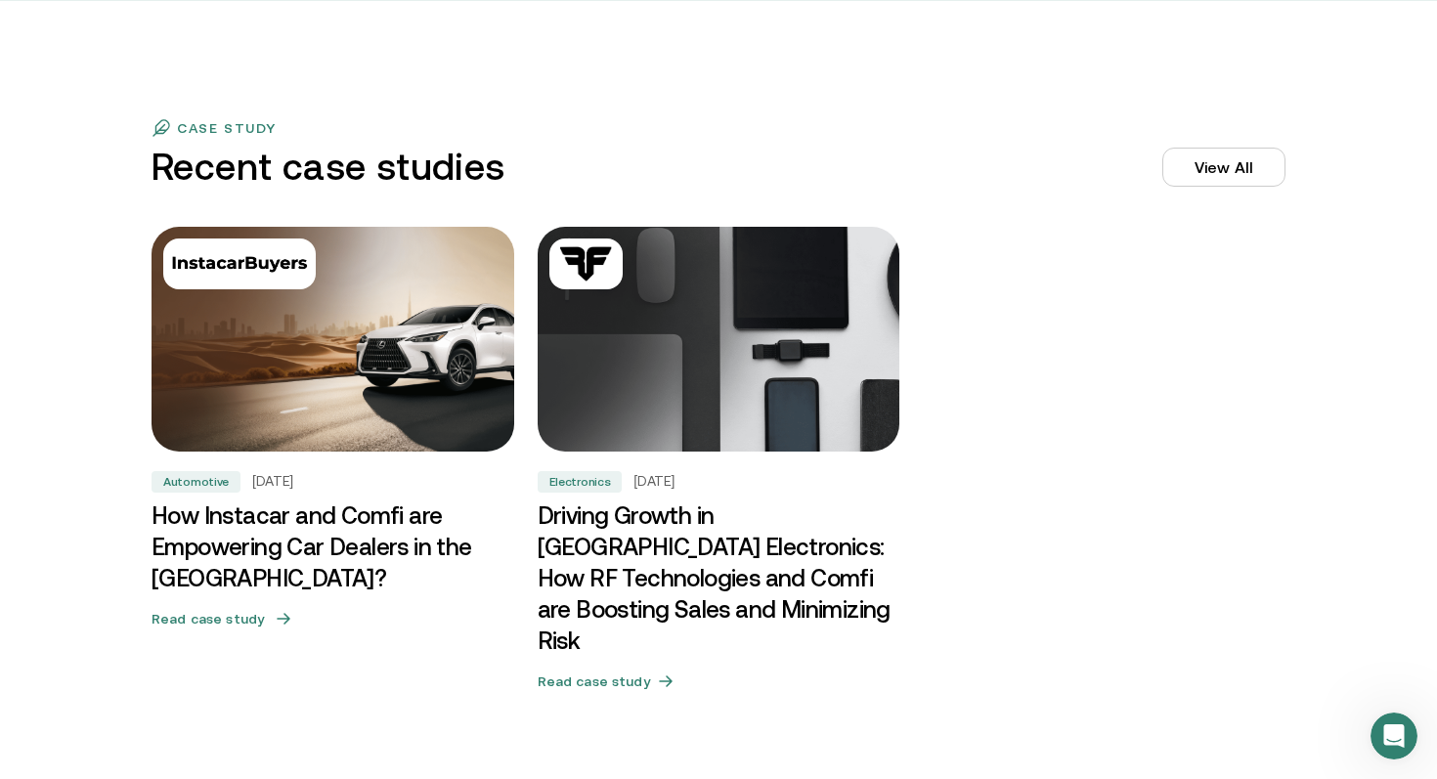
click at [185, 515] on h3 "How Instacar and Comfi are Empowering Car Dealers in the [GEOGRAPHIC_DATA]?" at bounding box center [333, 548] width 363 height 94
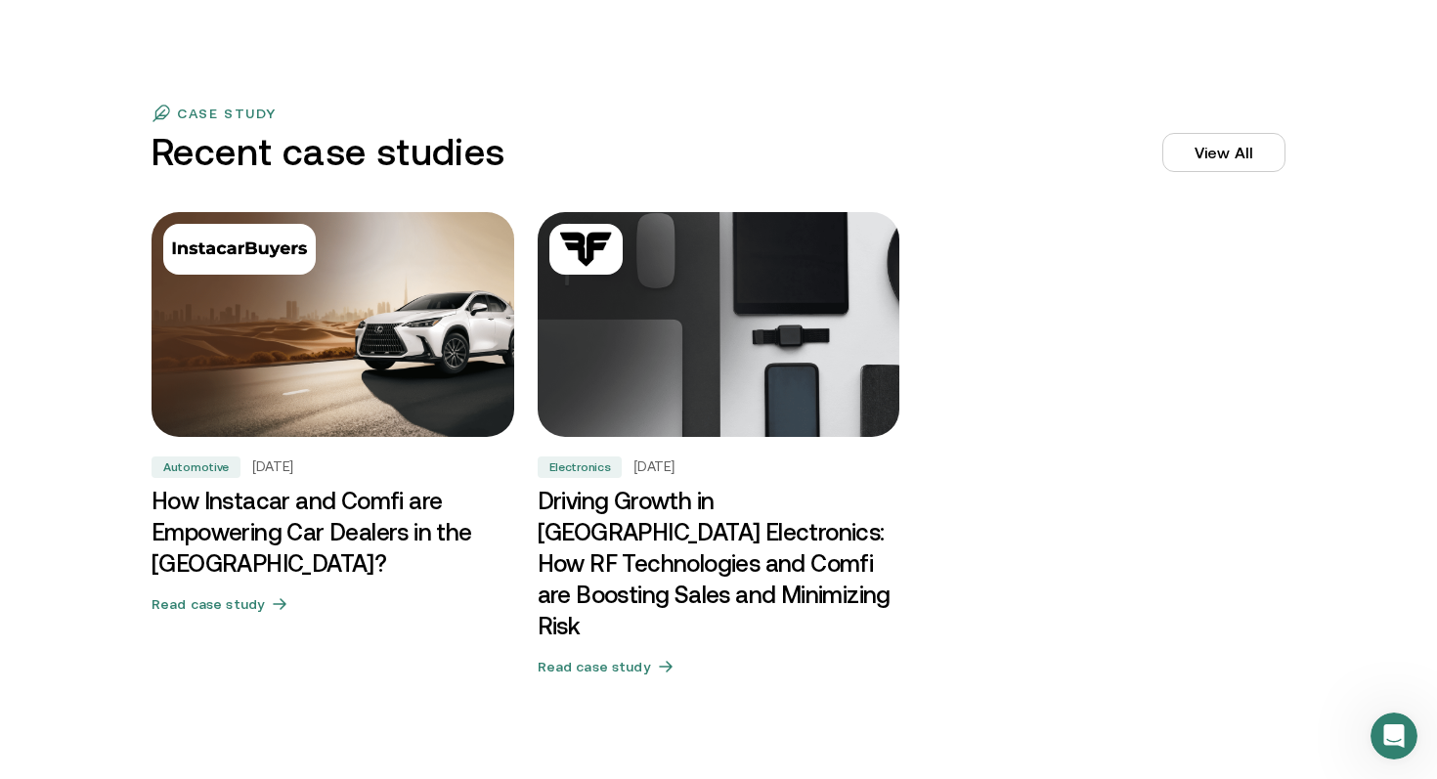
scroll to position [5929, 0]
click at [1234, 153] on link "View All" at bounding box center [1224, 153] width 123 height 39
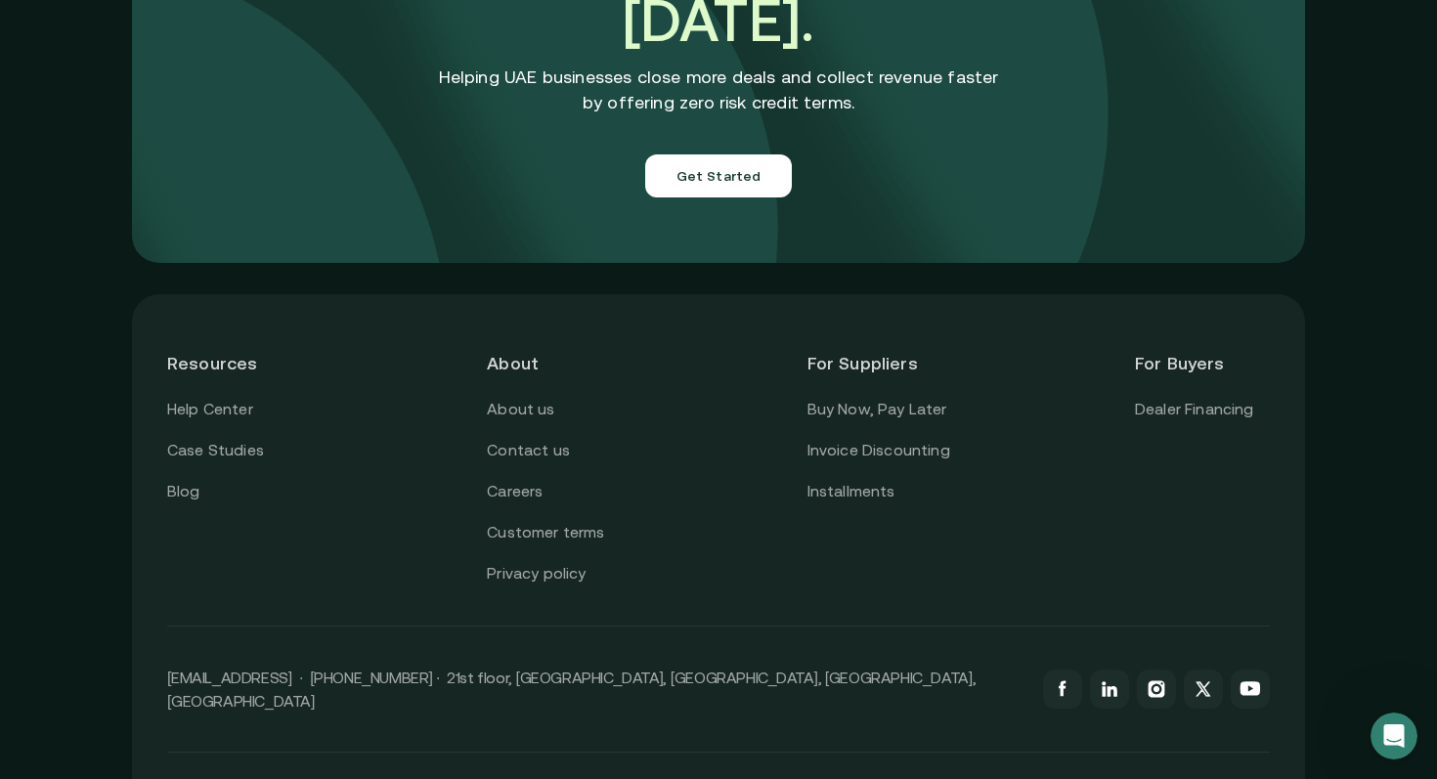
scroll to position [6962, 0]
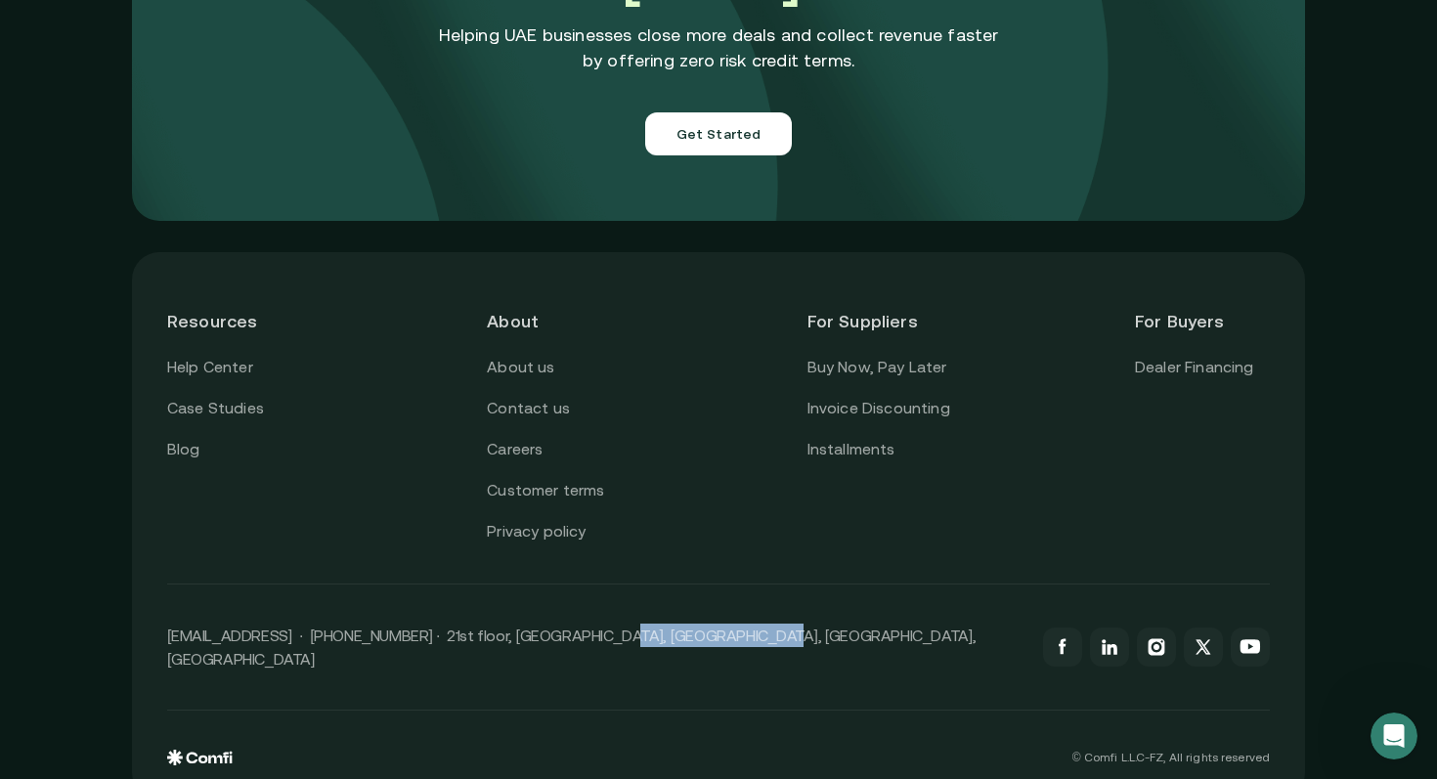
drag, startPoint x: 600, startPoint y: 615, endPoint x: 735, endPoint y: 612, distance: 135.0
click at [735, 624] on p "[EMAIL_ADDRESS] · [PHONE_NUMBER] · 21st floor, [GEOGRAPHIC_DATA], [GEOGRAPHIC_D…" at bounding box center [595, 647] width 857 height 47
drag, startPoint x: 512, startPoint y: 619, endPoint x: 705, endPoint y: 615, distance: 192.7
click at [705, 624] on p "[EMAIL_ADDRESS] · [PHONE_NUMBER] · 21st floor, [GEOGRAPHIC_DATA], [GEOGRAPHIC_D…" at bounding box center [595, 647] width 857 height 47
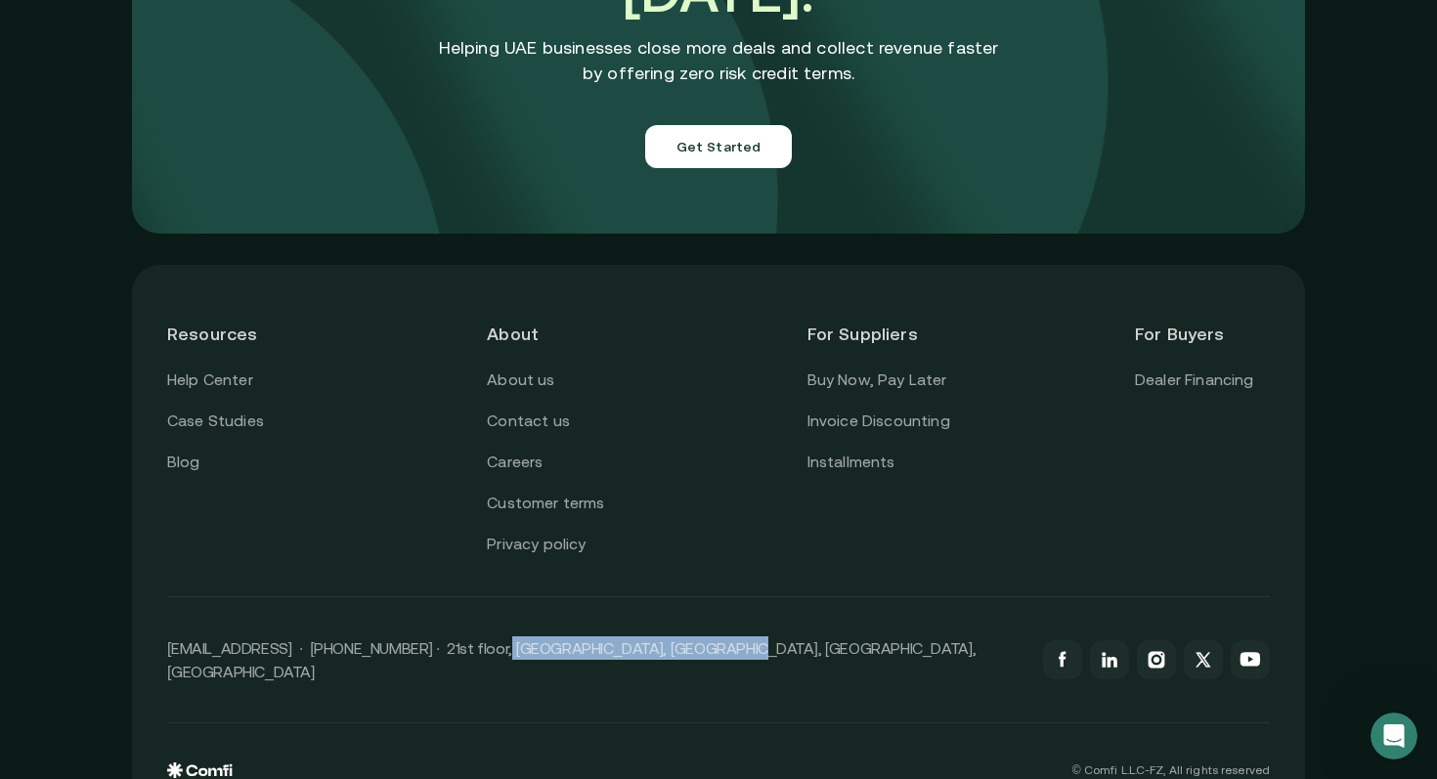
scroll to position [6951, 0]
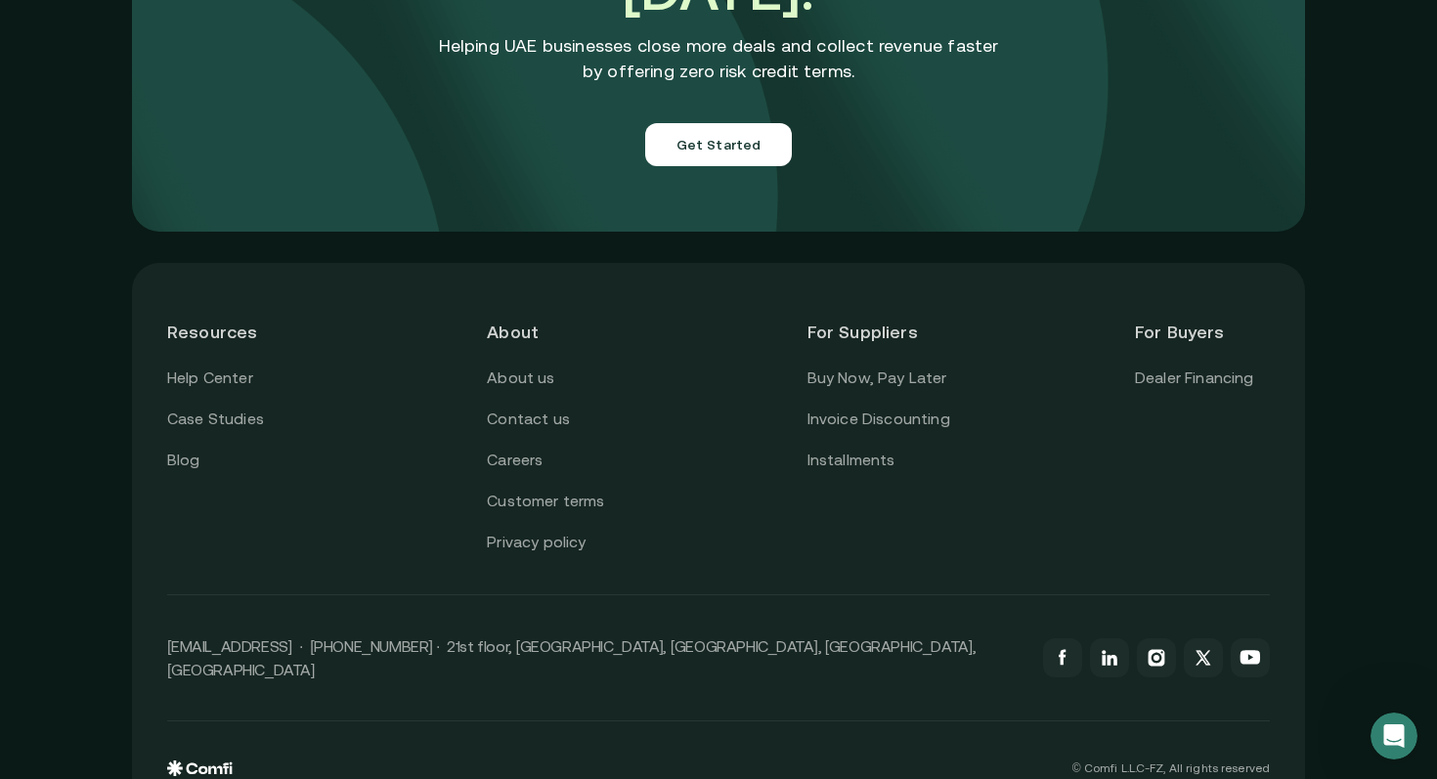
click at [725, 635] on p "[EMAIL_ADDRESS] · [PHONE_NUMBER] · 21st floor, [GEOGRAPHIC_DATA], [GEOGRAPHIC_D…" at bounding box center [595, 658] width 857 height 47
drag, startPoint x: 775, startPoint y: 637, endPoint x: 607, endPoint y: 638, distance: 168.2
click at [607, 638] on div "[EMAIL_ADDRESS] · [PHONE_NUMBER] · 21st floor, [GEOGRAPHIC_DATA], [GEOGRAPHIC_D…" at bounding box center [718, 658] width 1103 height 126
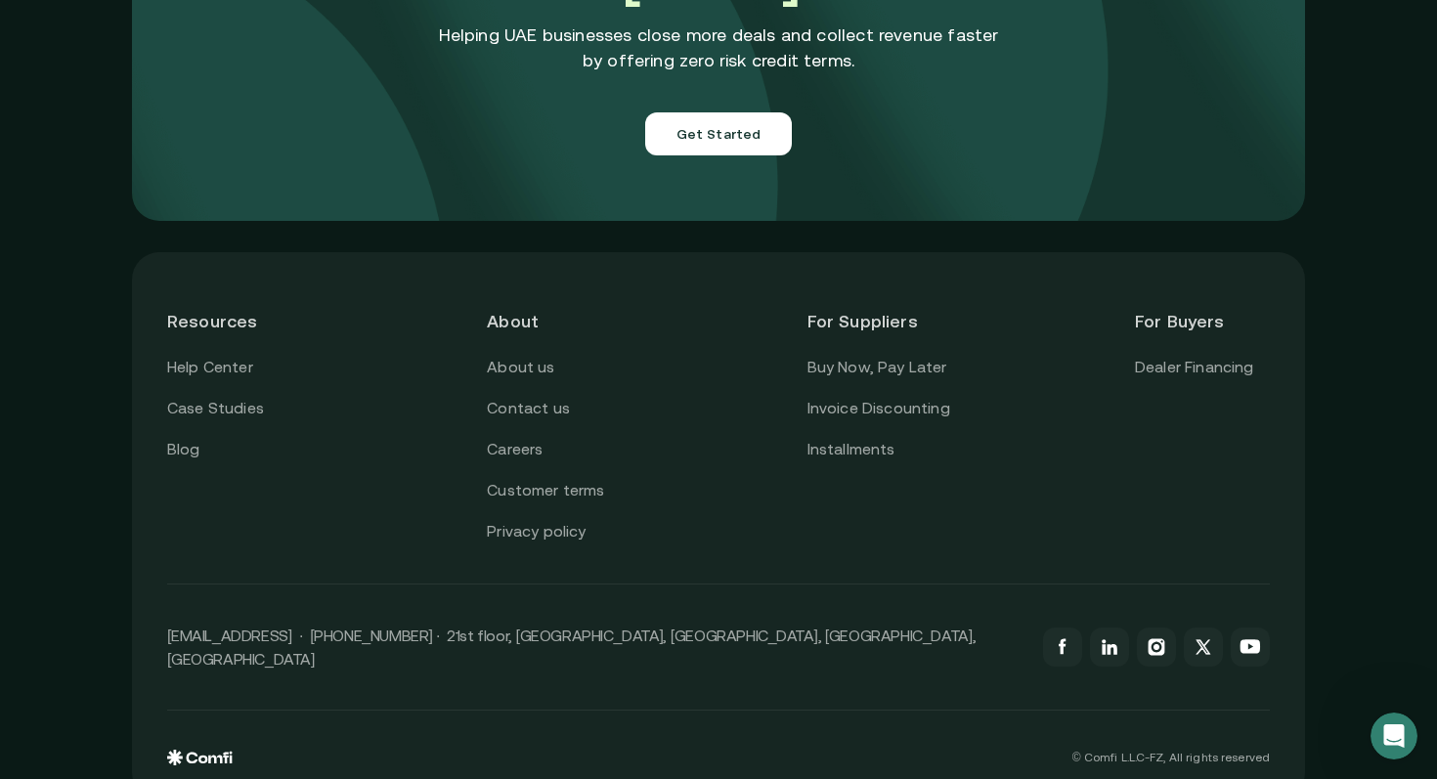
scroll to position [6958, 0]
